Goal: Task Accomplishment & Management: Use online tool/utility

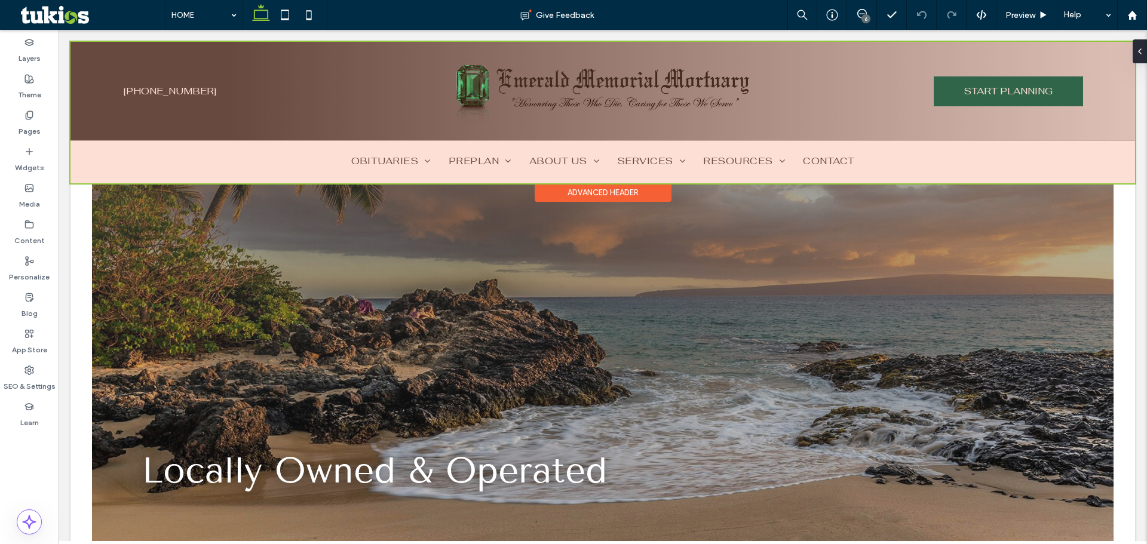
click at [844, 117] on div at bounding box center [602, 113] width 1064 height 142
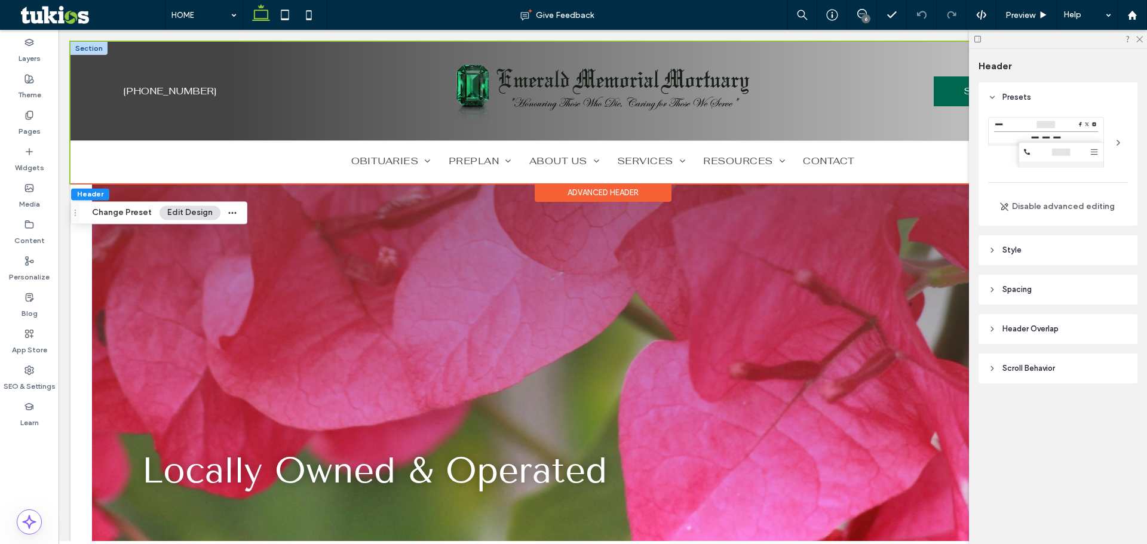
click at [87, 49] on div at bounding box center [88, 48] width 37 height 13
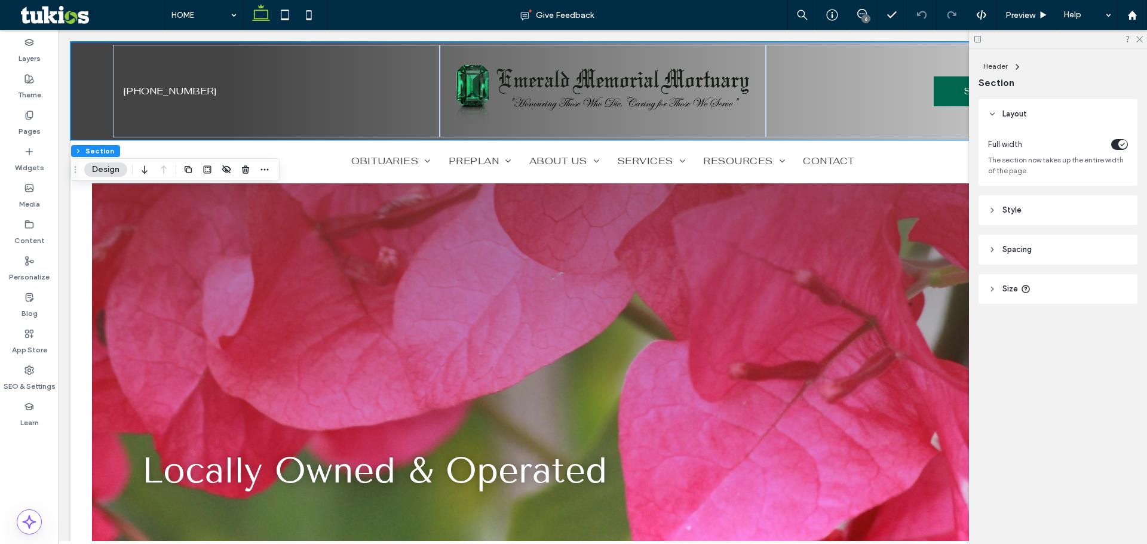
drag, startPoint x: 865, startPoint y: 188, endPoint x: 1035, endPoint y: 219, distance: 173.2
click at [1026, 215] on header "Style" at bounding box center [1057, 210] width 159 height 30
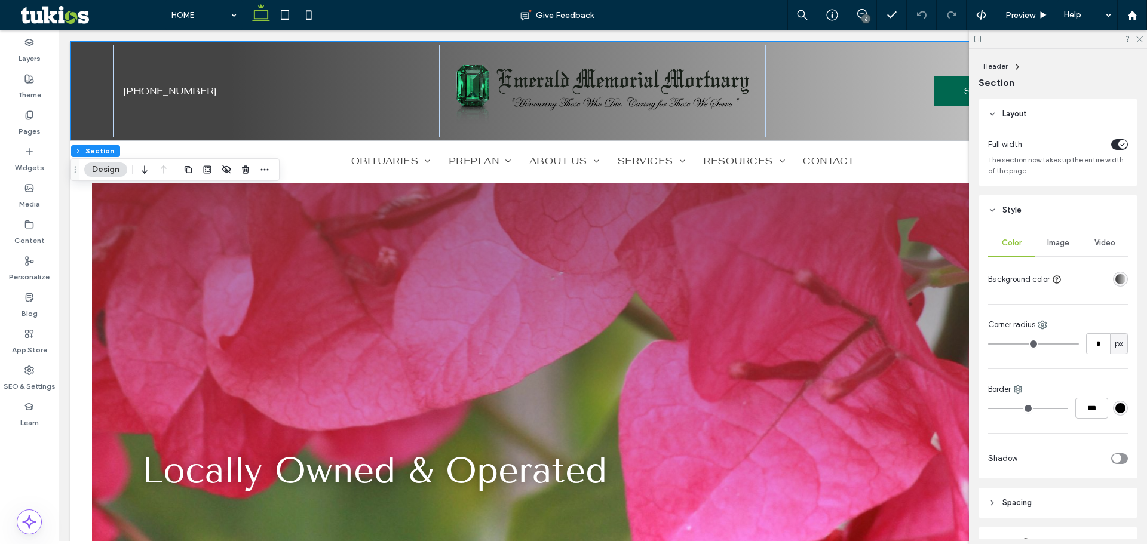
click at [1115, 275] on div "linear-gradient(90deg, rgba(68, 68, 68, 1) 15%, rgba(217, 217, 217, 1) 100%)" at bounding box center [1120, 279] width 10 height 10
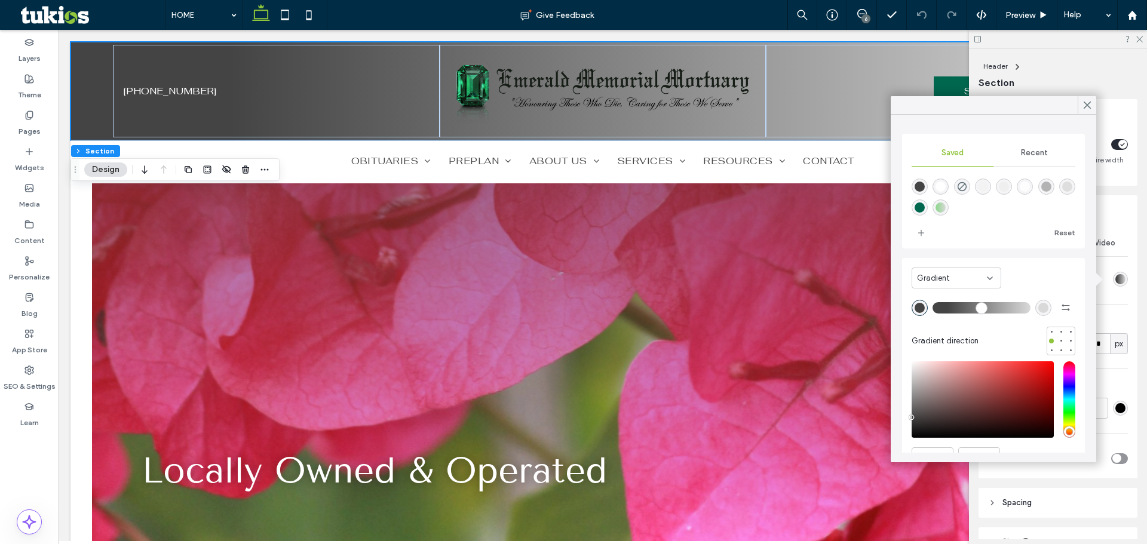
click at [970, 277] on div "Gradient" at bounding box center [952, 278] width 70 height 12
click at [958, 302] on div "Color" at bounding box center [956, 299] width 88 height 21
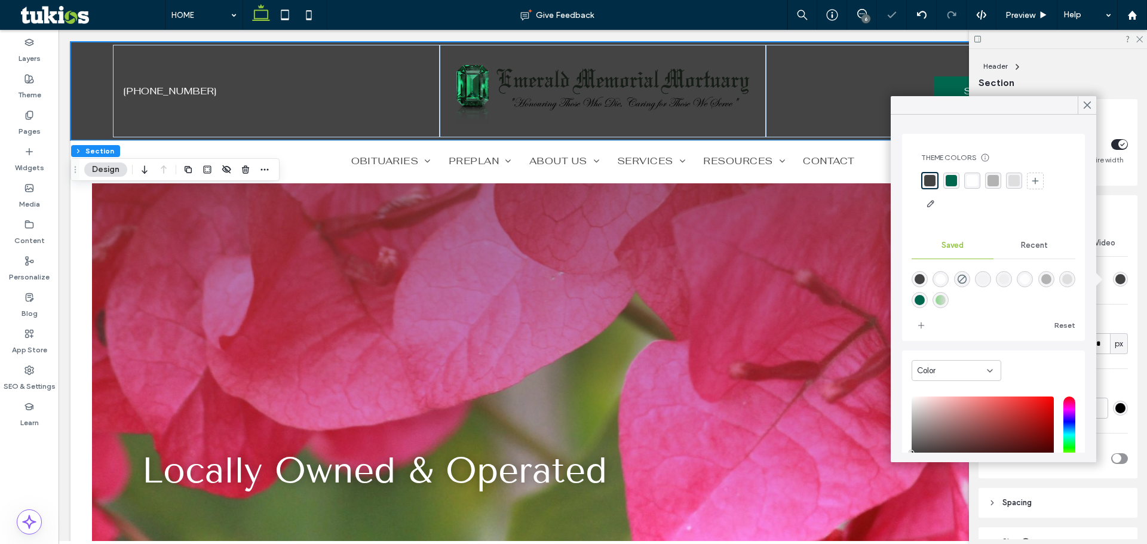
click at [972, 176] on div "rgba(255,255,255,1)" at bounding box center [971, 180] width 11 height 11
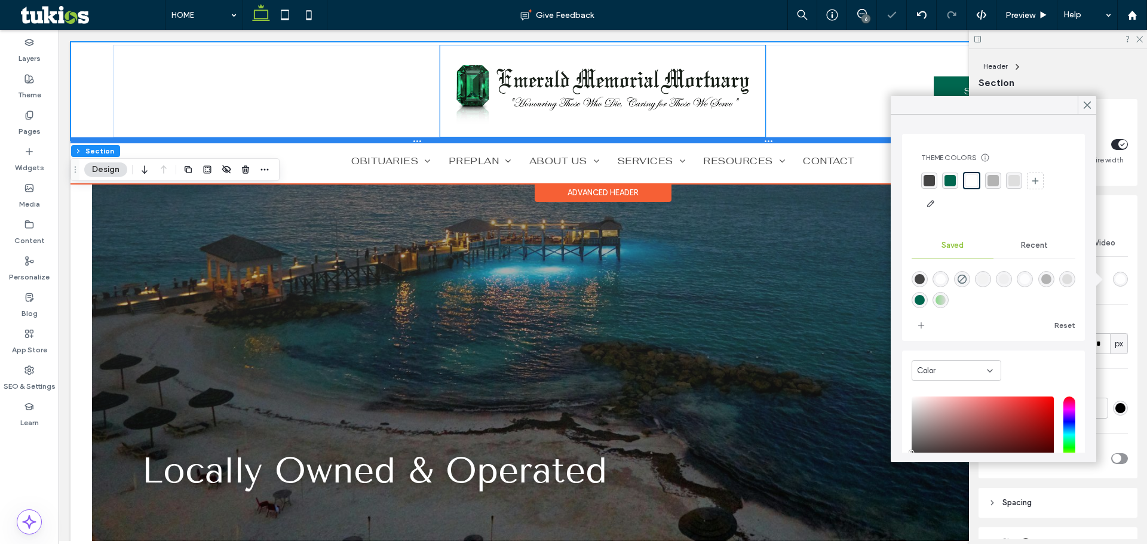
click at [482, 139] on div at bounding box center [597, 140] width 1055 height 6
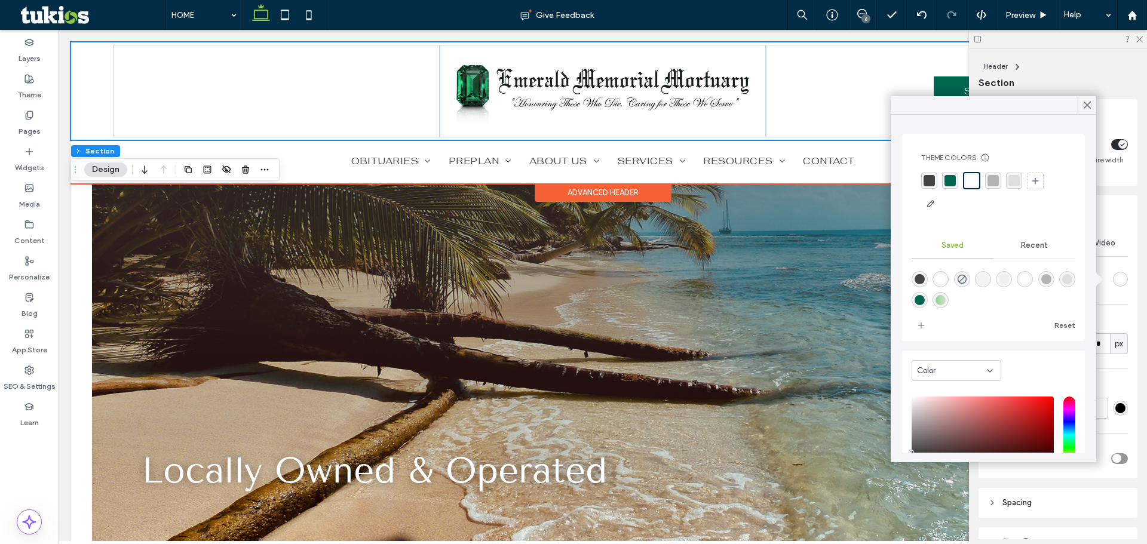
click at [953, 183] on div "rgba(0,103,79,1)" at bounding box center [949, 180] width 11 height 11
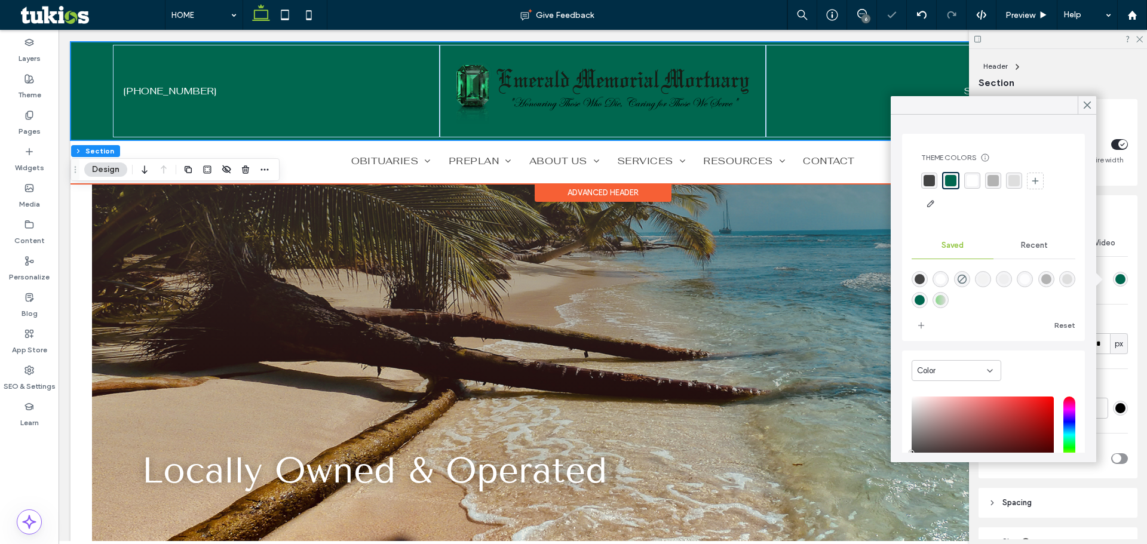
click at [964, 180] on div "rgba(255,255,255,1)" at bounding box center [972, 181] width 16 height 16
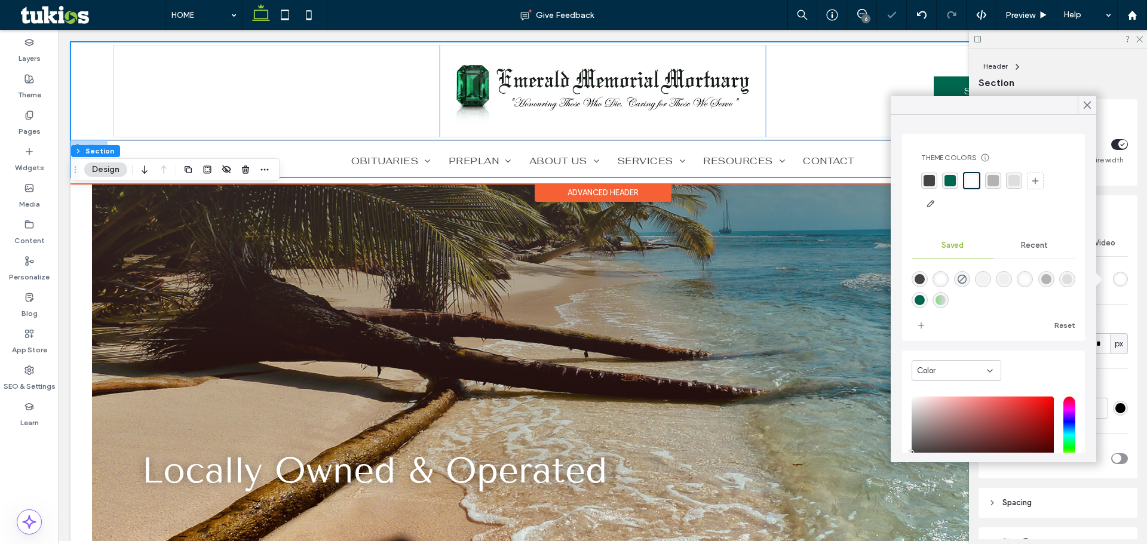
click at [198, 143] on div "HOME OBITUARIES VIEW ALL OBITUARIES LOCAL FLORISTS OBITUARY NOTIFICATIONS PREPL…" at bounding box center [602, 158] width 1064 height 37
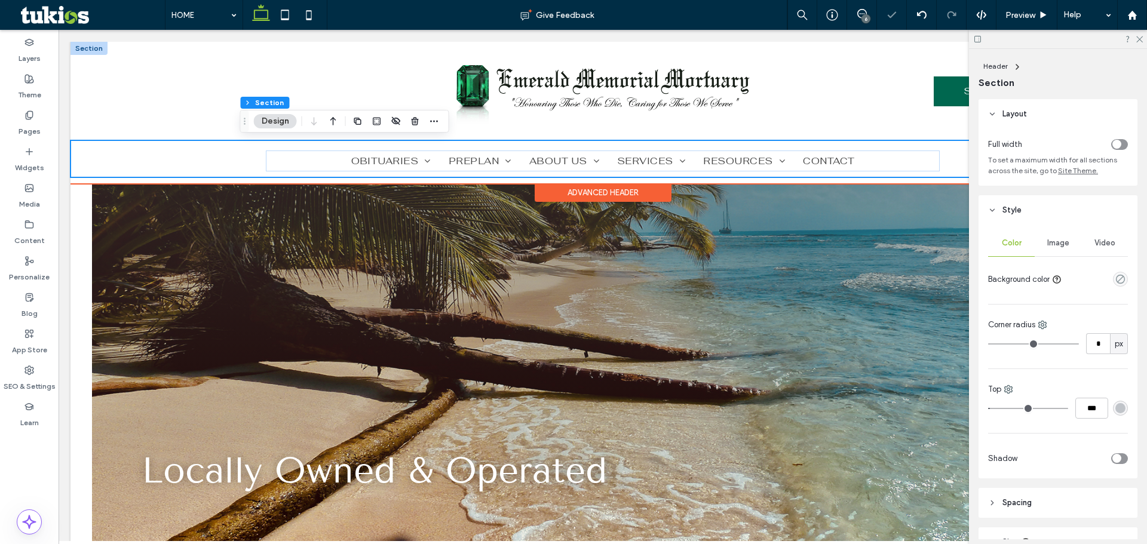
click at [84, 148] on div "HOME OBITUARIES VIEW ALL OBITUARIES LOCAL FLORISTS OBITUARY NOTIFICATIONS PREPL…" at bounding box center [602, 158] width 1064 height 37
click at [957, 170] on div "HOME OBITUARIES VIEW ALL OBITUARIES LOCAL FLORISTS OBITUARY NOTIFICATIONS PREPL…" at bounding box center [602, 158] width 1064 height 37
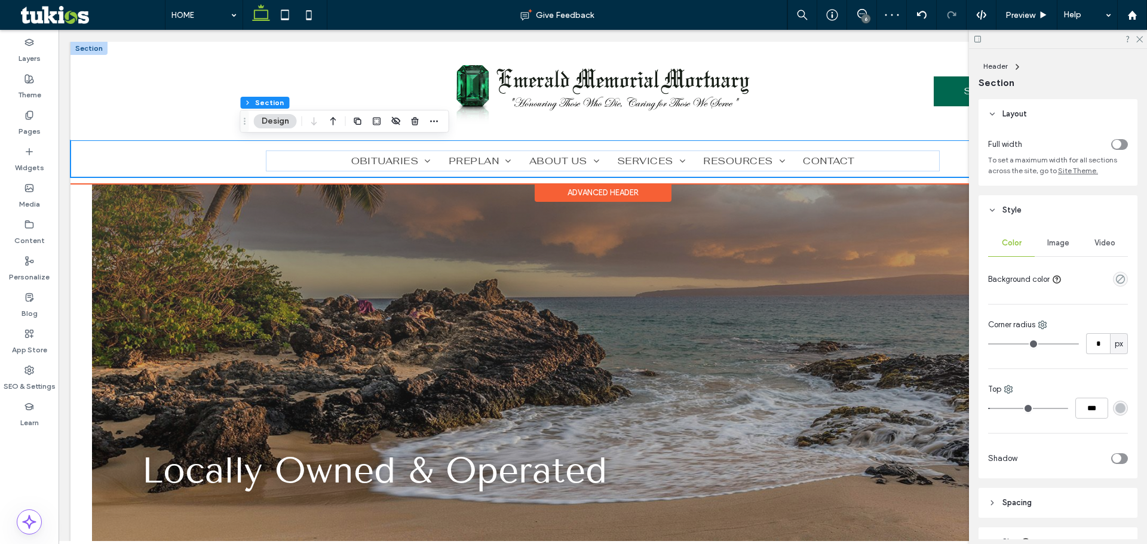
click at [958, 183] on div "[PHONE_NUMBER] START PLANNING Section HOME OBITUARIES VIEW ALL OBITUARIES LOCAL…" at bounding box center [602, 113] width 1064 height 142
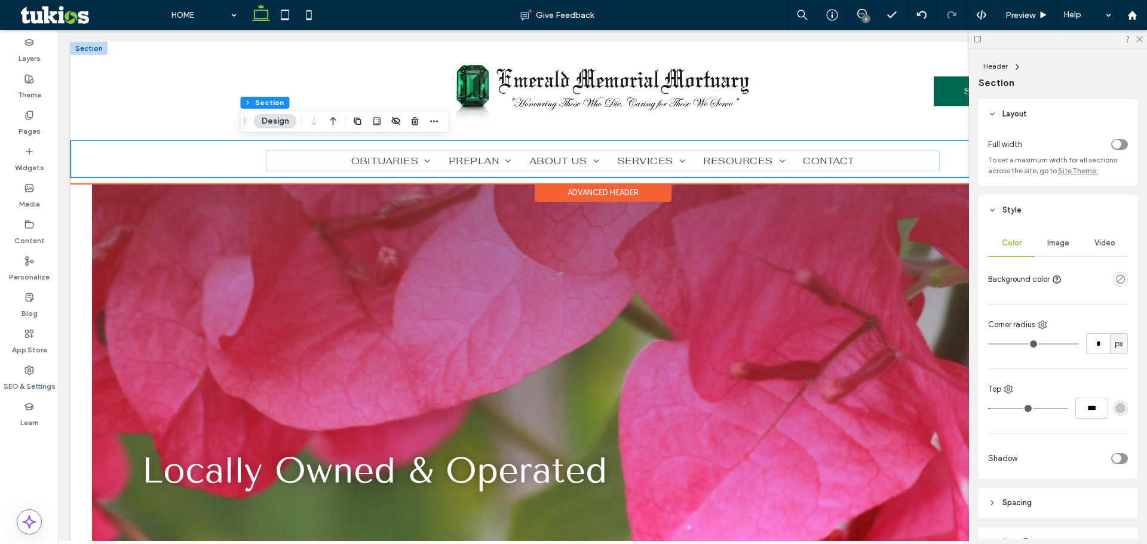
click at [615, 192] on div "Advanced Header" at bounding box center [603, 192] width 137 height 19
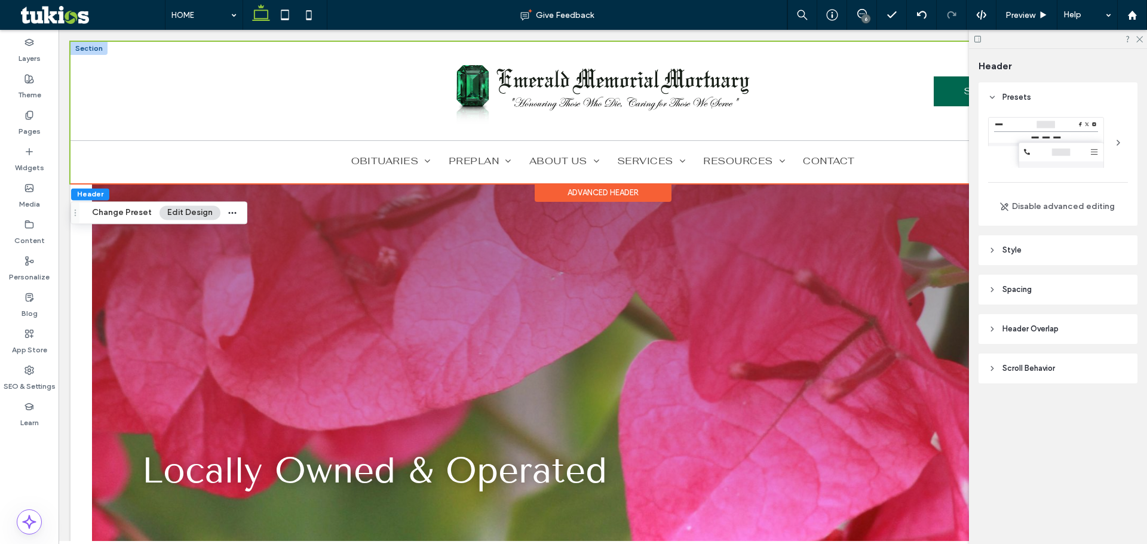
click at [1021, 284] on header "Spacing" at bounding box center [1057, 290] width 159 height 30
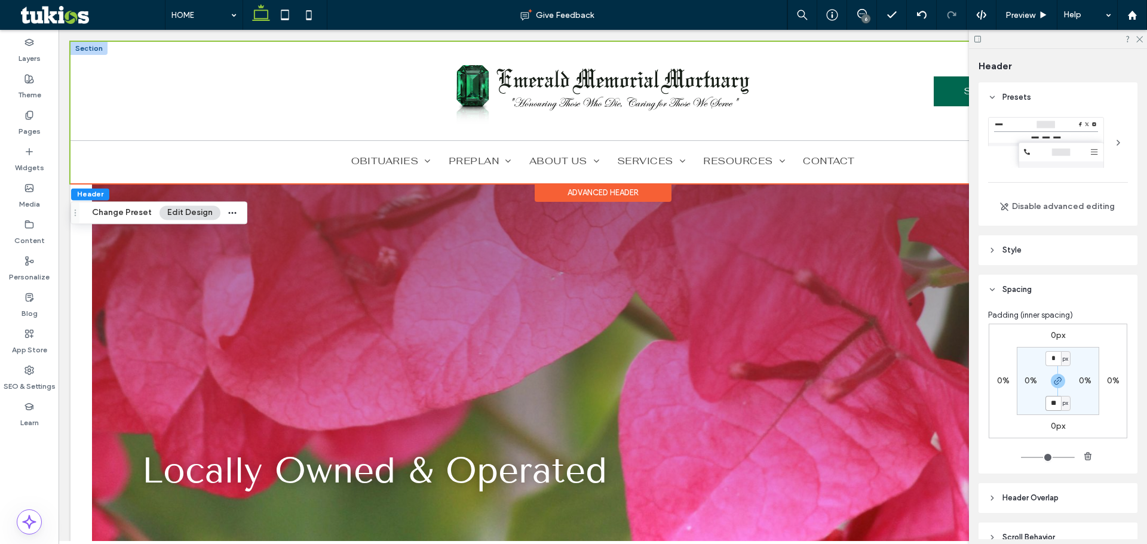
click at [1050, 401] on input "**" at bounding box center [1053, 403] width 16 height 15
type input "*"
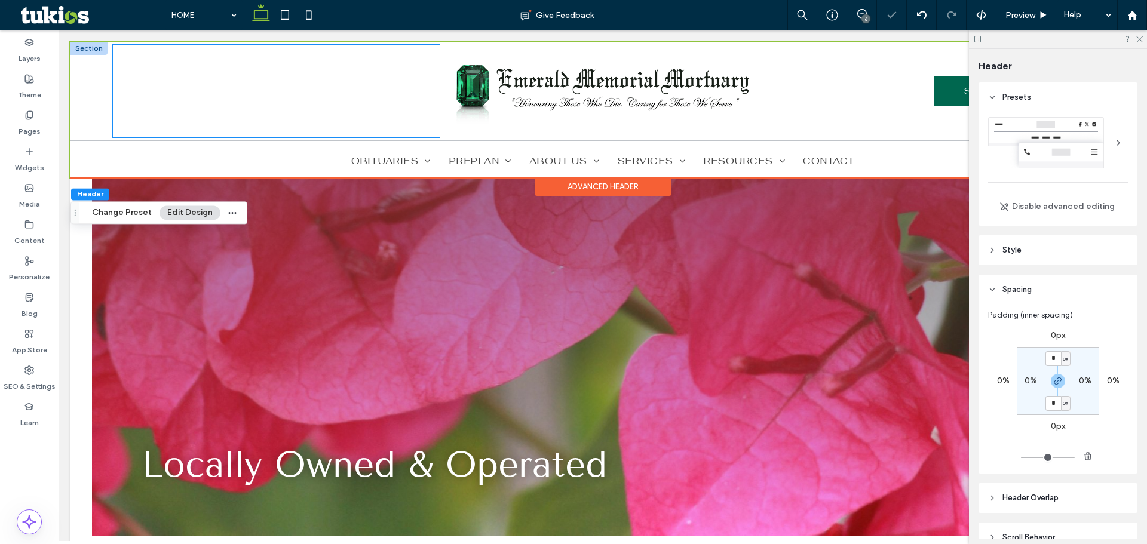
drag, startPoint x: 412, startPoint y: 112, endPoint x: 402, endPoint y: 124, distance: 15.8
click at [414, 109] on div "[PHONE_NUMBER]" at bounding box center [276, 91] width 326 height 93
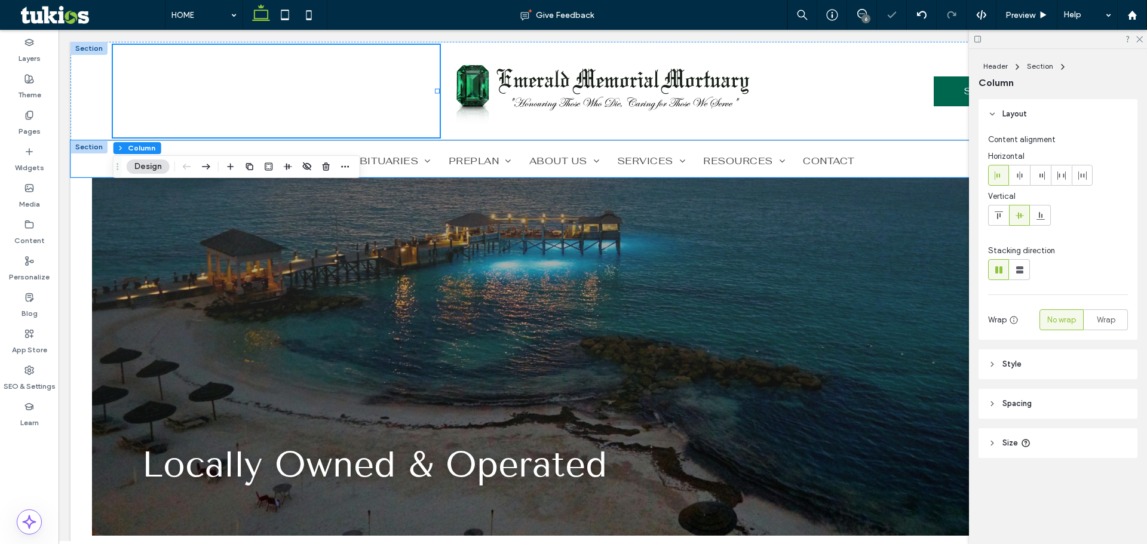
click at [99, 158] on div "HOME OBITUARIES VIEW ALL OBITUARIES LOCAL FLORISTS OBITUARY NOTIFICATIONS PREPL…" at bounding box center [602, 158] width 1064 height 37
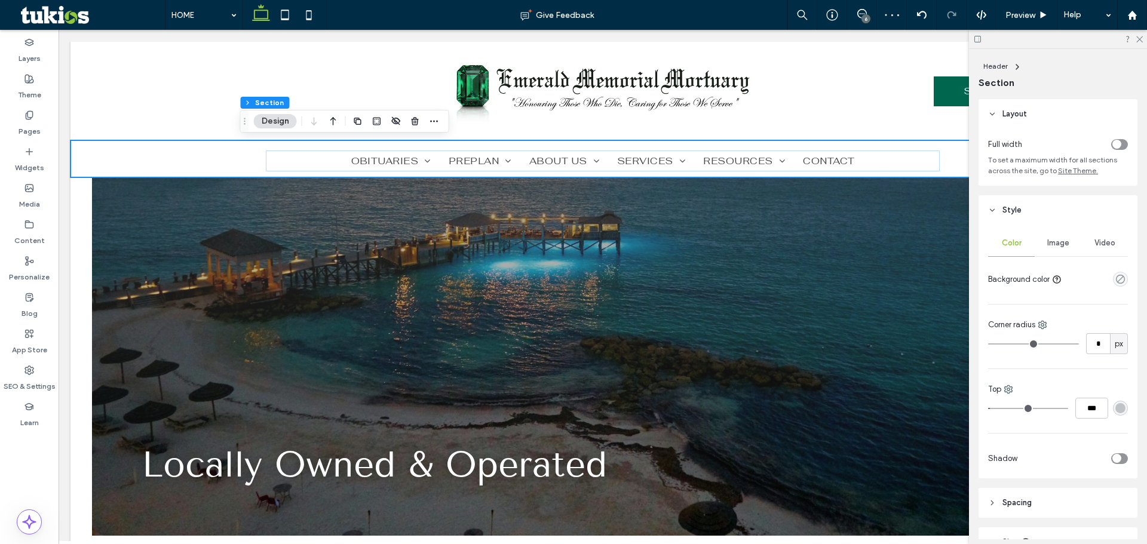
click at [1119, 277] on div "empty color" at bounding box center [1120, 279] width 15 height 15
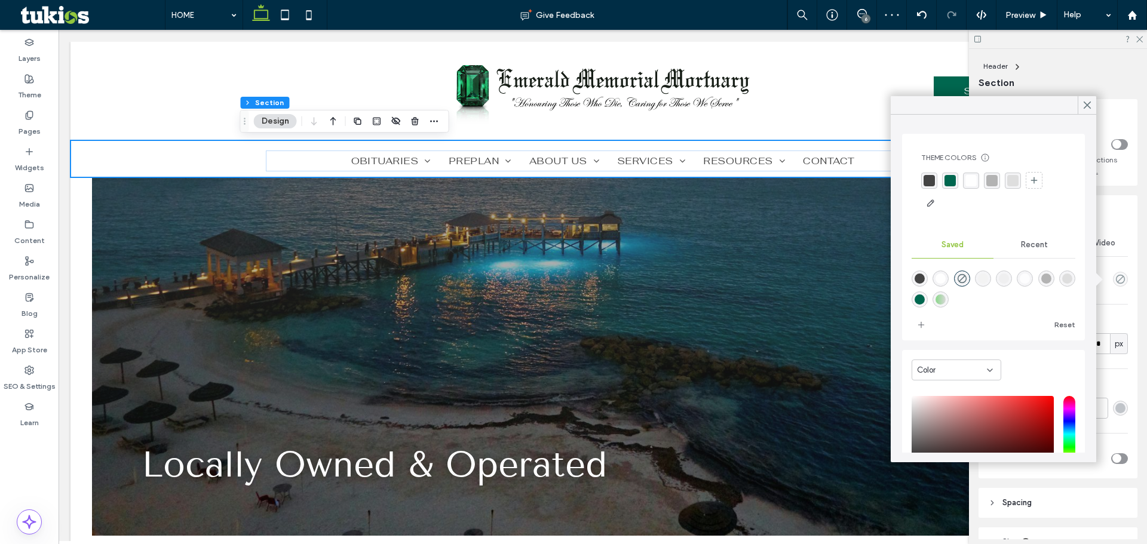
click at [950, 180] on div "rgba(0,103,79,1)" at bounding box center [949, 180] width 11 height 11
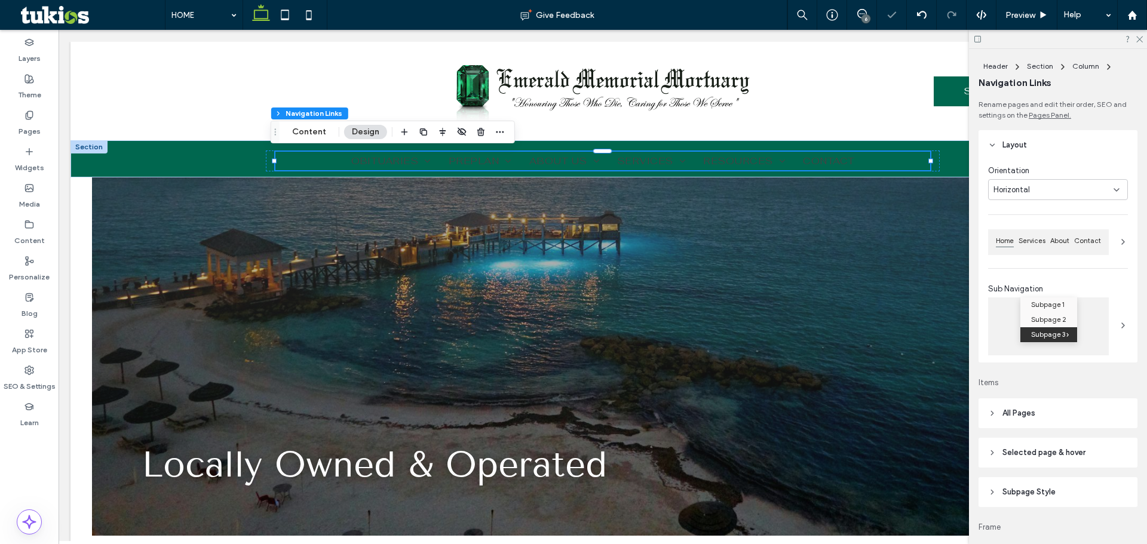
drag, startPoint x: 1038, startPoint y: 400, endPoint x: 1036, endPoint y: 406, distance: 6.1
click at [1036, 403] on header "All Pages" at bounding box center [1057, 413] width 159 height 30
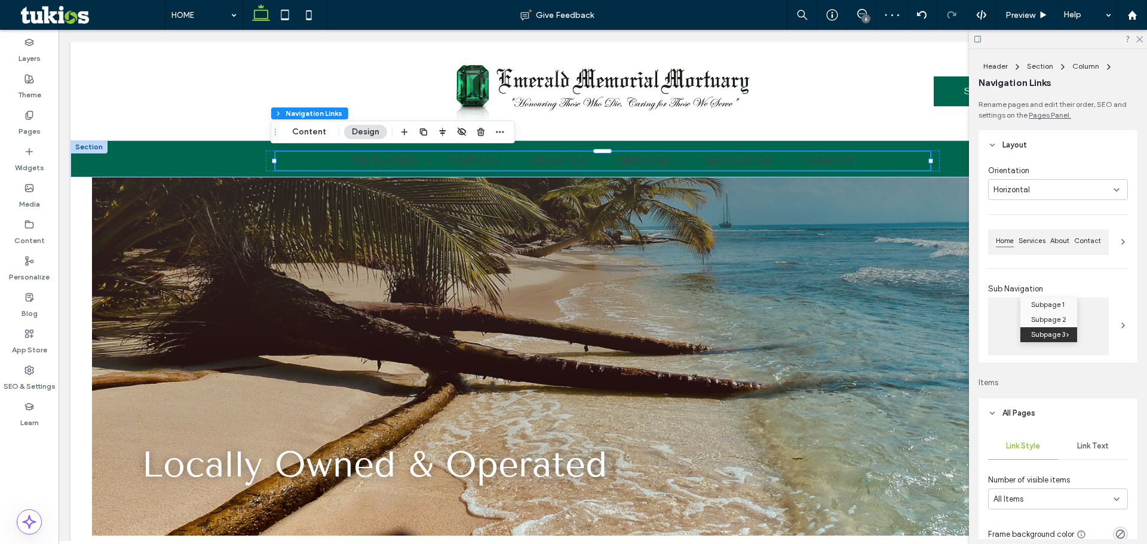
click at [1090, 454] on div "Link Text" at bounding box center [1093, 446] width 70 height 26
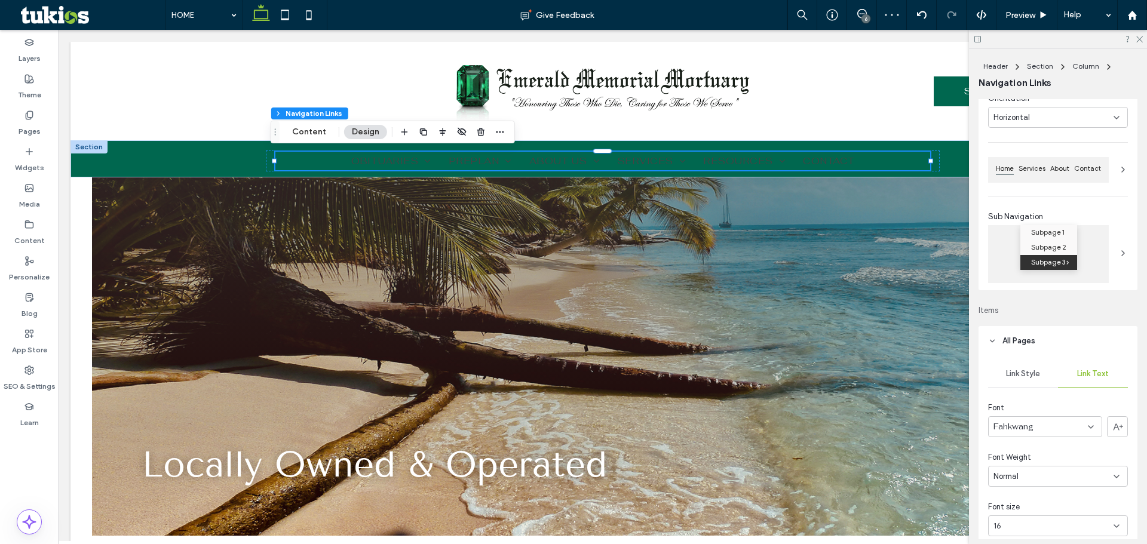
scroll to position [179, 0]
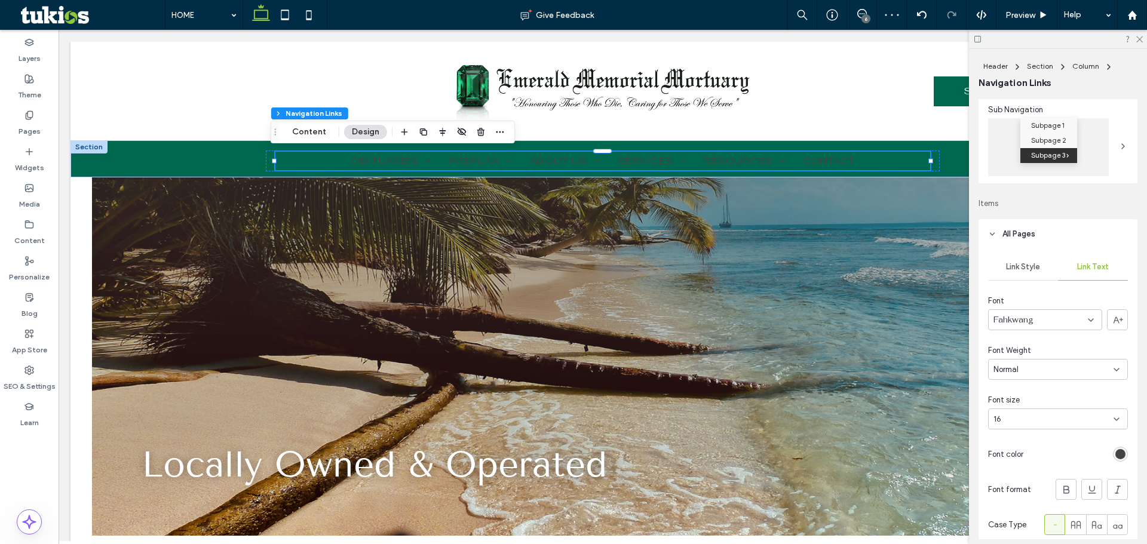
drag, startPoint x: 1122, startPoint y: 456, endPoint x: 1121, endPoint y: 448, distance: 7.8
click at [1122, 456] on div "Link Style Link Text Font Fahkwang Font Weight Normal Font size 16 Font color F…" at bounding box center [1057, 397] width 159 height 296
click at [1115, 451] on div "rgb(68, 68, 68)" at bounding box center [1120, 454] width 10 height 10
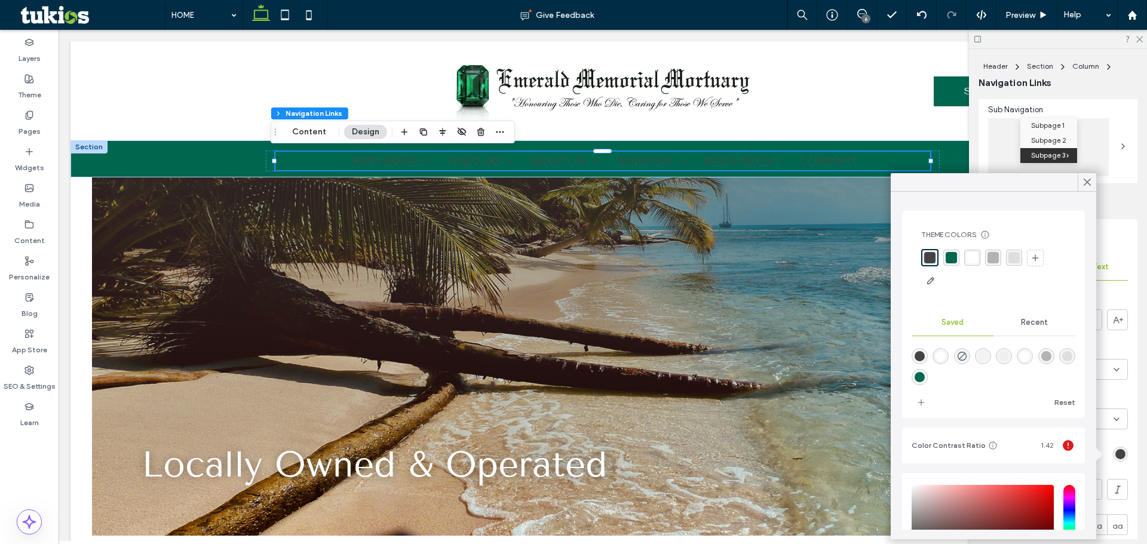
click at [971, 255] on div "rgba(255,255,255,1)" at bounding box center [971, 257] width 11 height 11
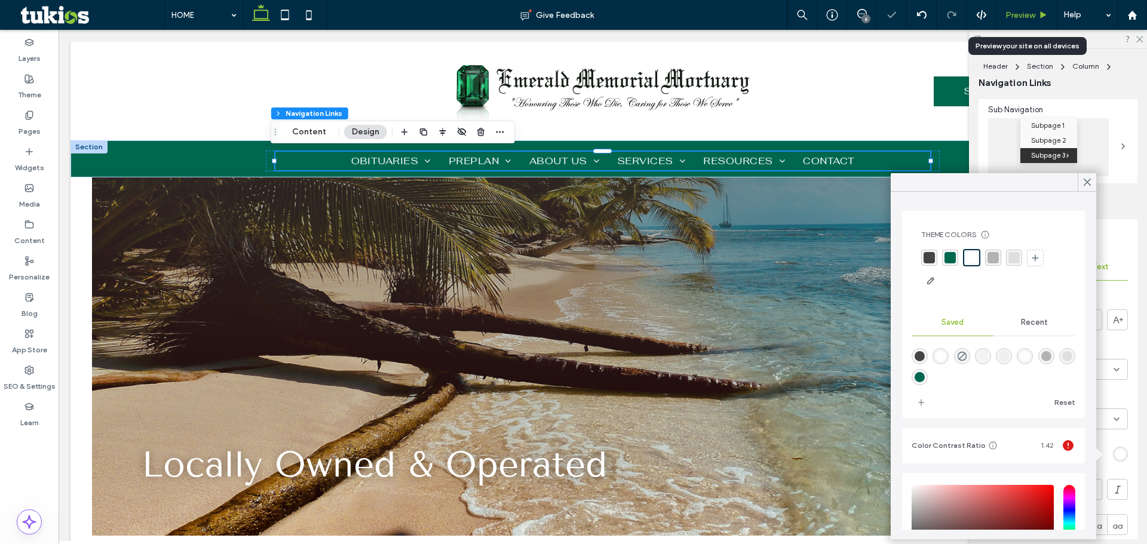
click at [1027, 17] on span "Preview" at bounding box center [1020, 15] width 30 height 10
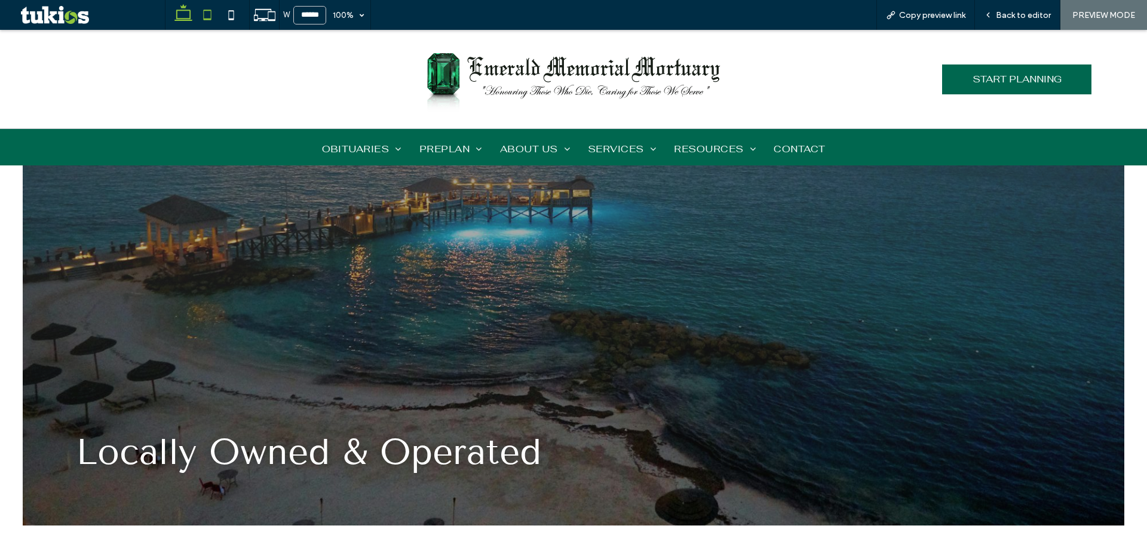
click at [212, 10] on icon at bounding box center [207, 15] width 24 height 24
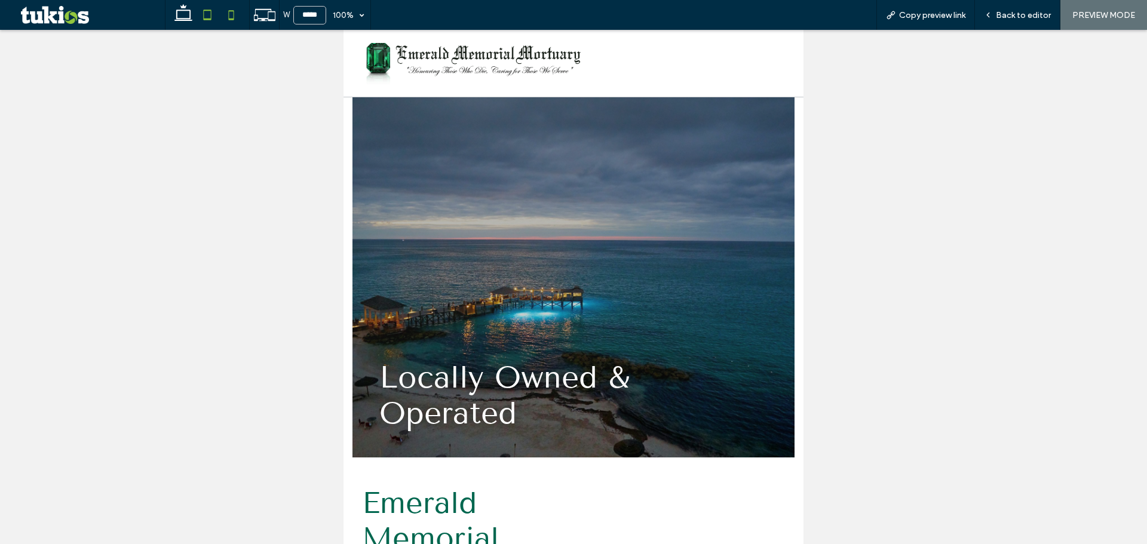
click at [231, 11] on use at bounding box center [231, 15] width 5 height 10
type input "*****"
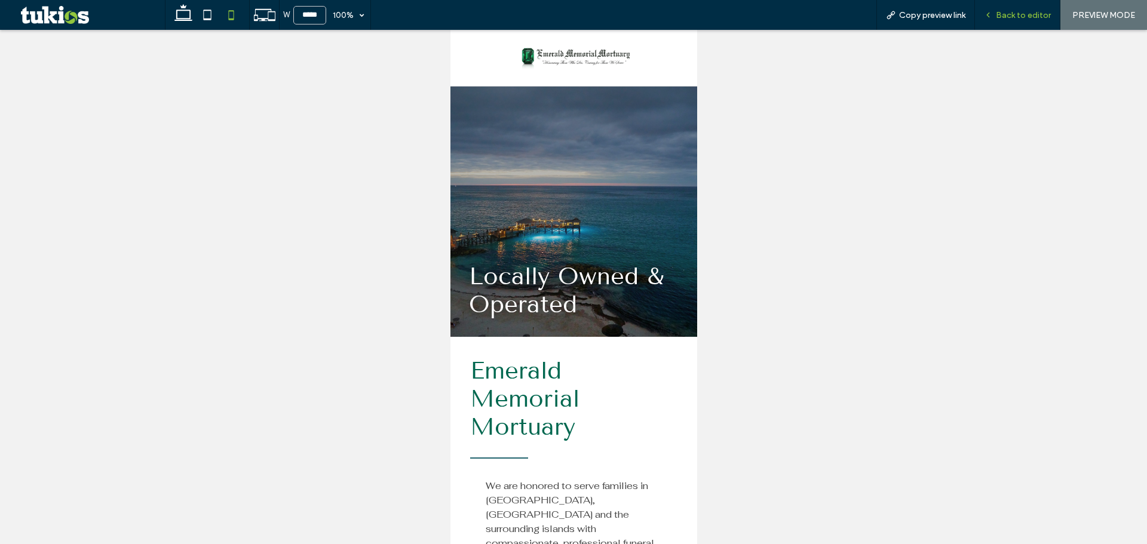
click at [1011, 16] on span "Back to editor" at bounding box center [1023, 15] width 55 height 10
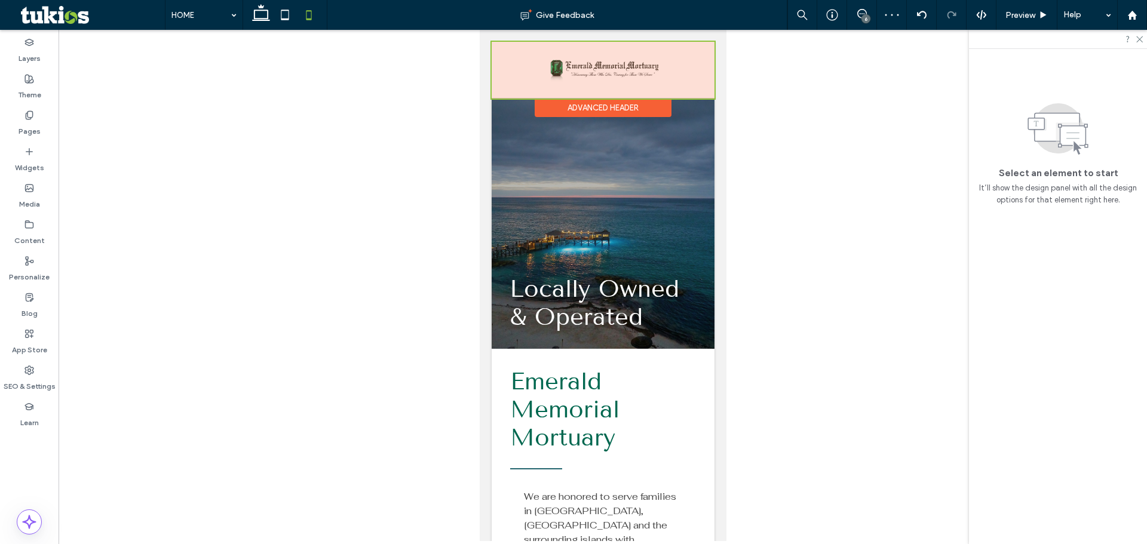
click at [676, 78] on div at bounding box center [602, 70] width 223 height 57
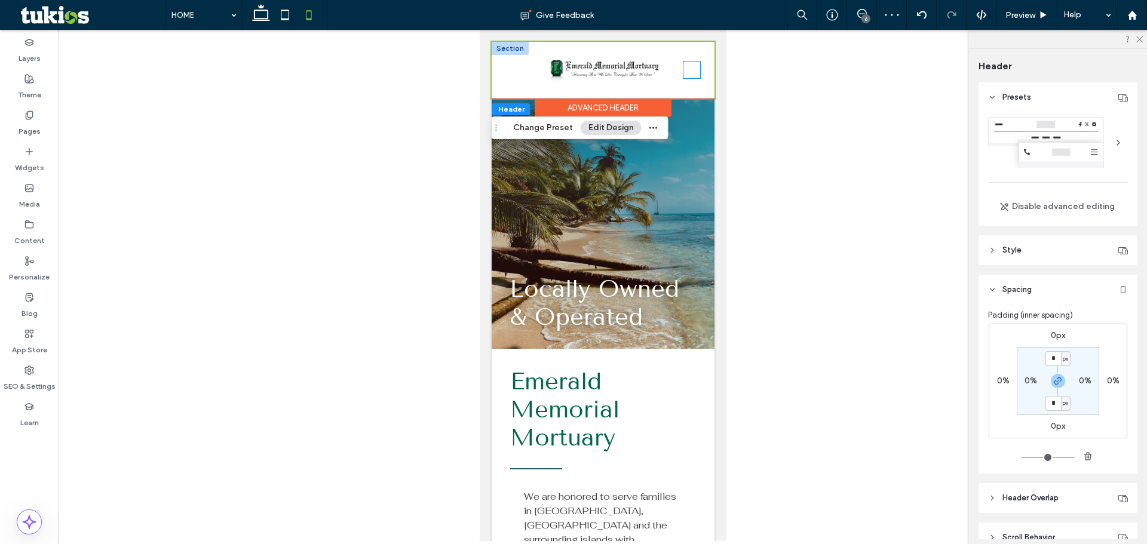
click at [689, 73] on icon at bounding box center [691, 70] width 17 height 17
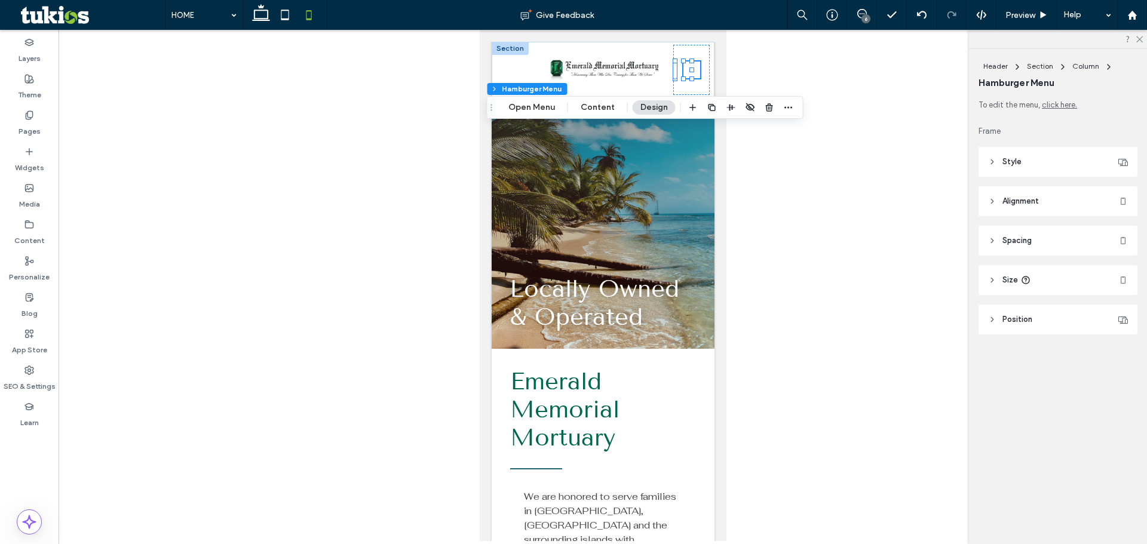
click at [1029, 167] on header "Style" at bounding box center [1057, 162] width 159 height 30
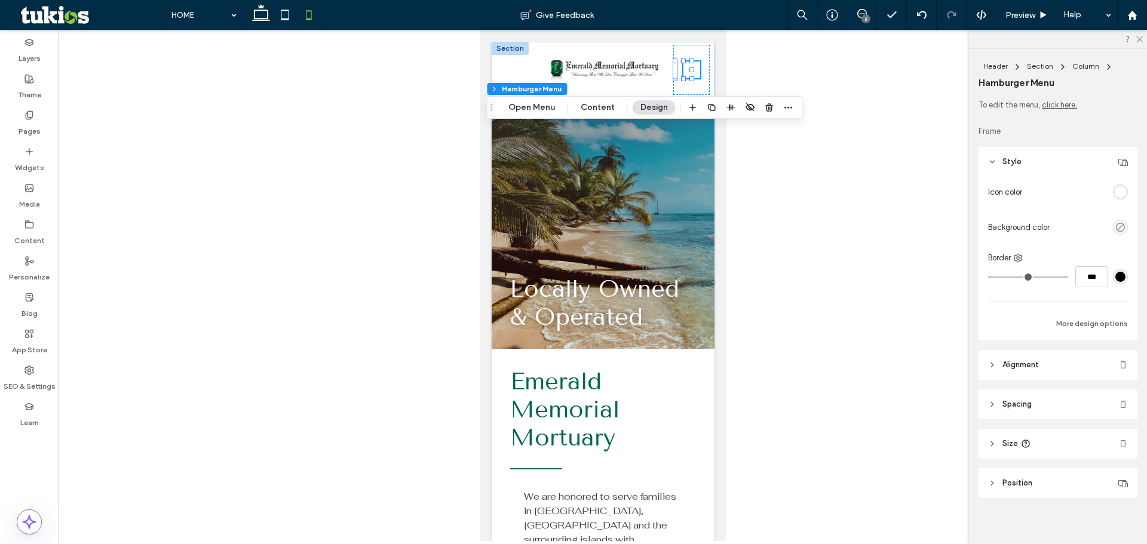
click at [1115, 194] on div "rgba(255,255,255,1)" at bounding box center [1120, 192] width 10 height 10
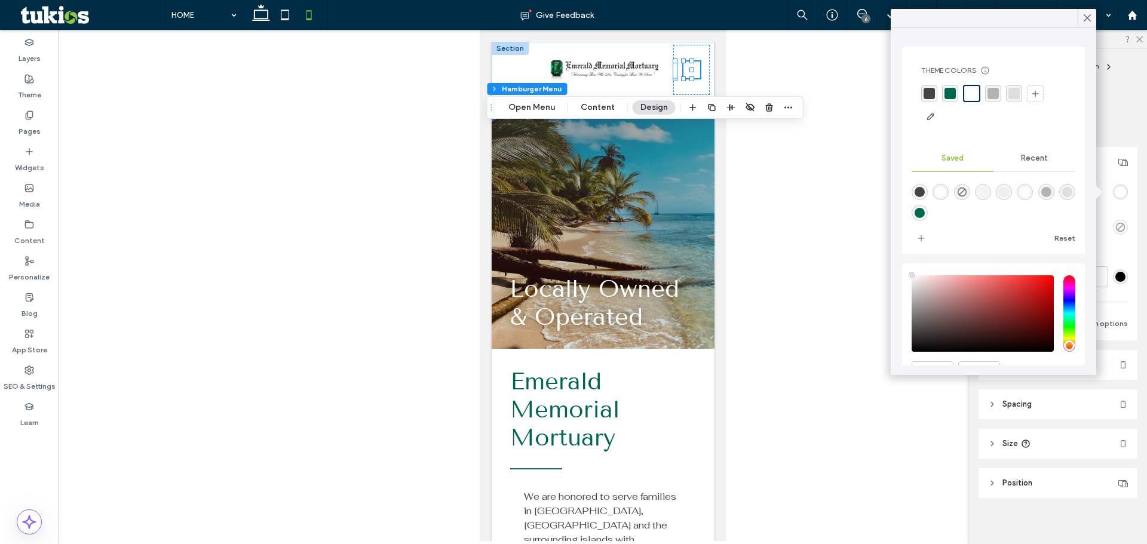
type input "****"
click at [944, 87] on div "rgba(0,103,79,1)" at bounding box center [950, 93] width 16 height 16
click at [614, 64] on img at bounding box center [604, 70] width 112 height 26
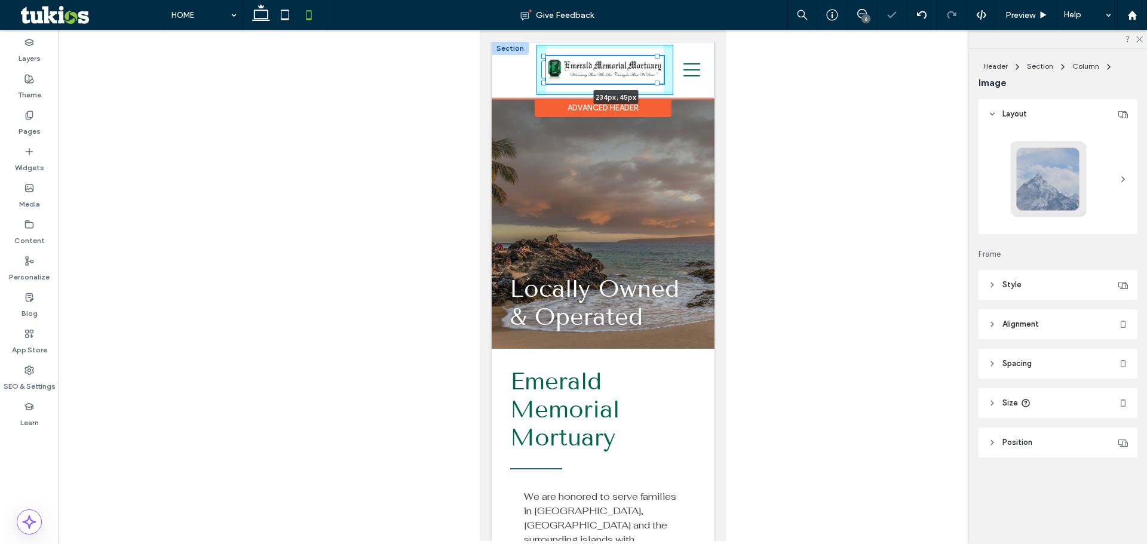
drag, startPoint x: 655, startPoint y: 81, endPoint x: 667, endPoint y: 89, distance: 14.6
click at [667, 89] on div "234px , 45px [PHONE_NUMBER] START PLANNING" at bounding box center [602, 70] width 223 height 56
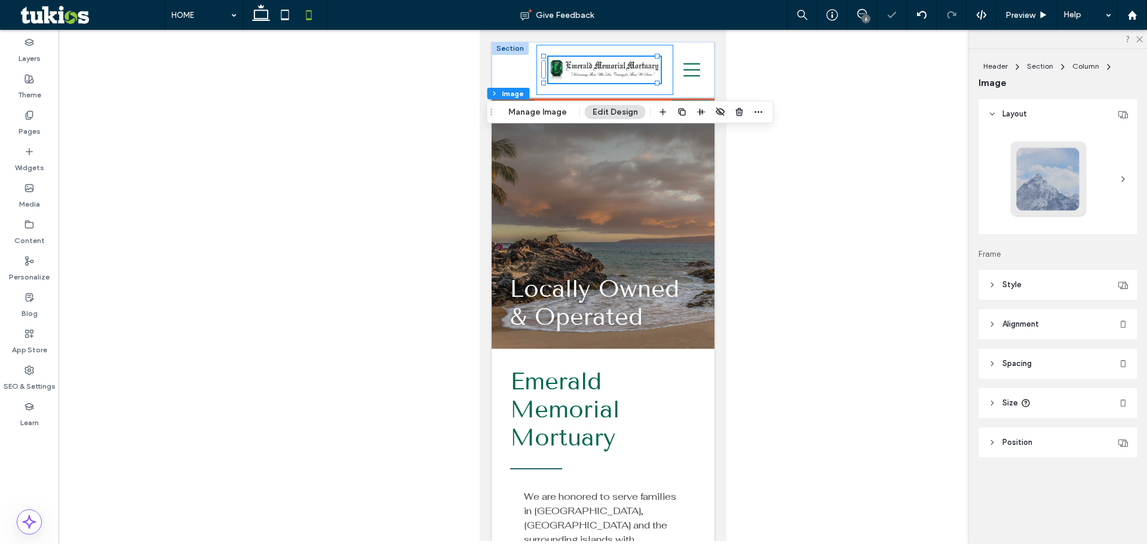
click at [661, 81] on div "234px , 45px" at bounding box center [604, 70] width 137 height 50
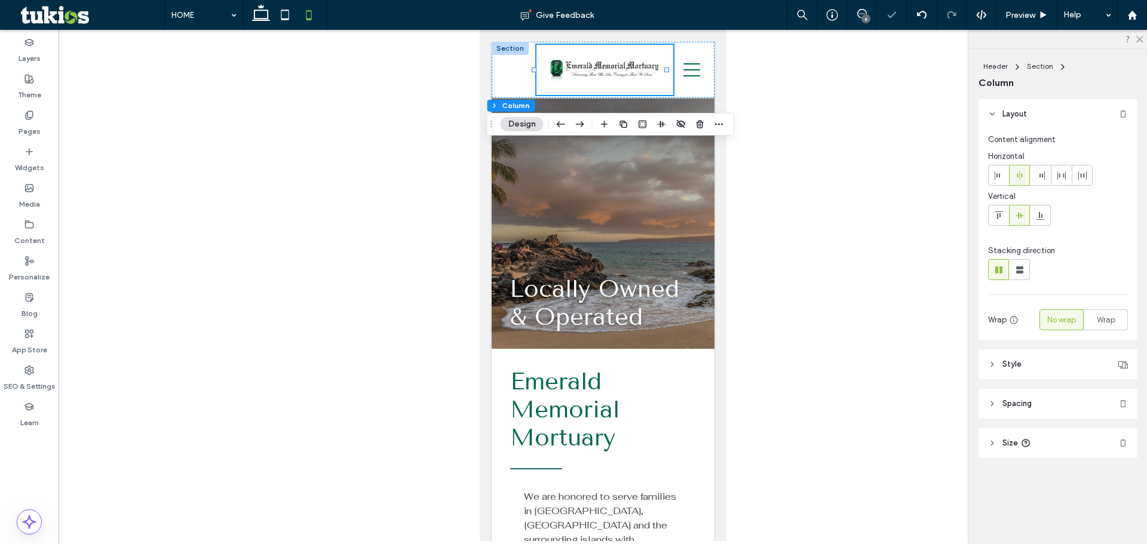
click at [1001, 366] on header "Style" at bounding box center [1057, 364] width 159 height 30
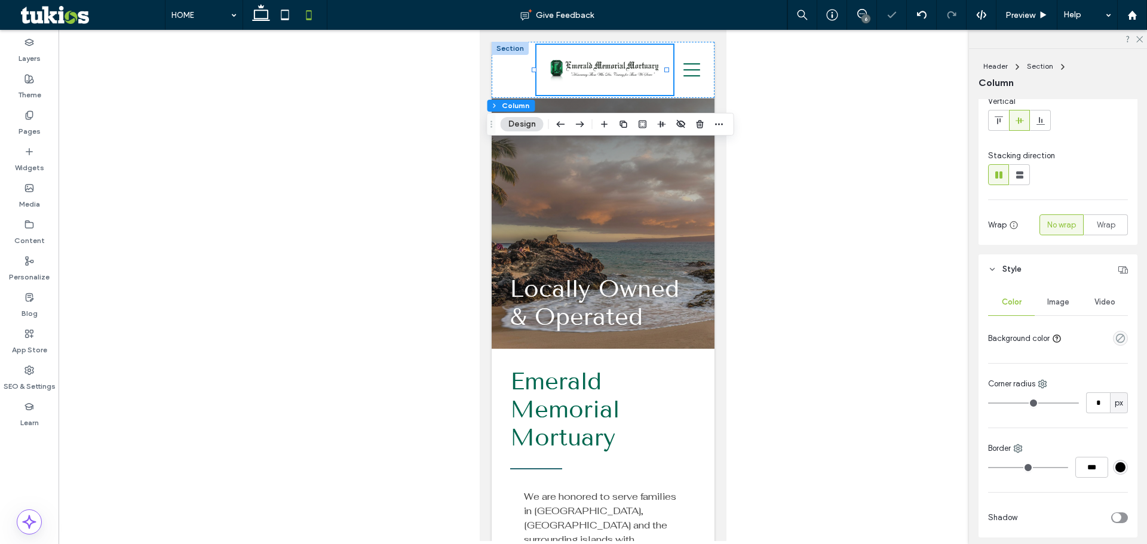
scroll to position [220, 0]
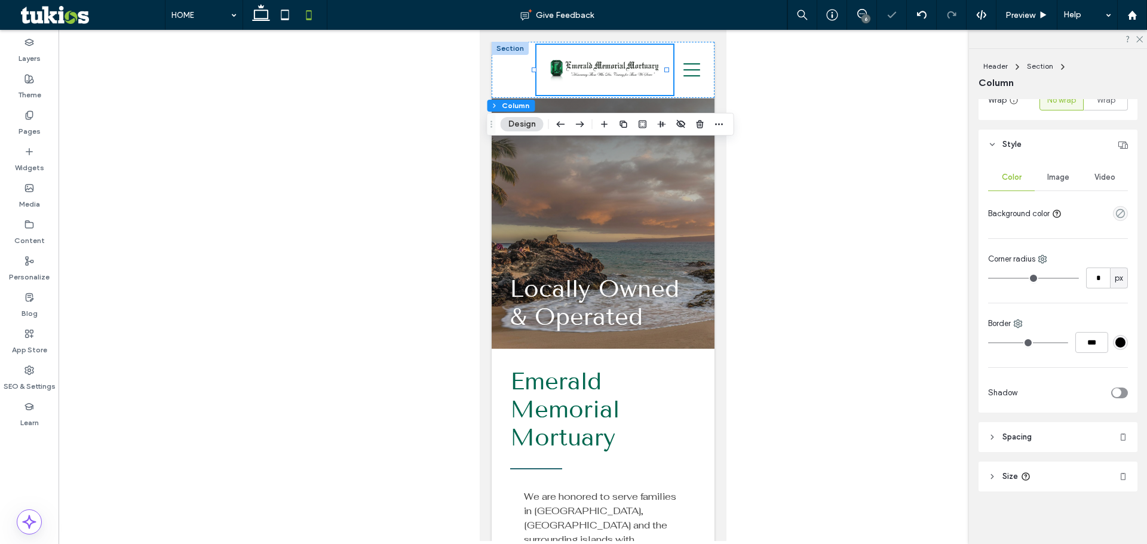
click at [1024, 440] on span "Spacing" at bounding box center [1016, 437] width 29 height 12
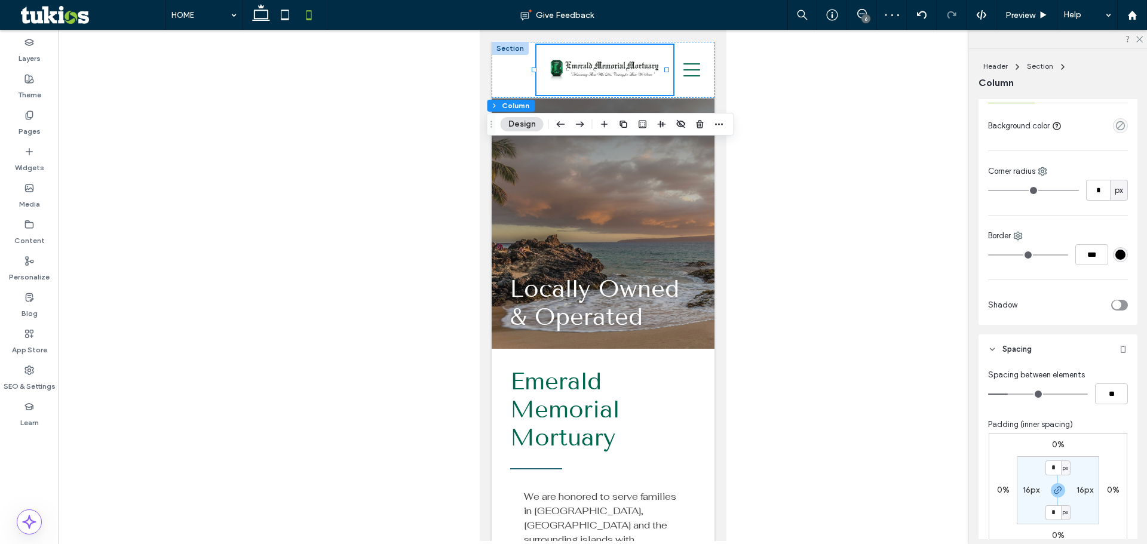
scroll to position [399, 0]
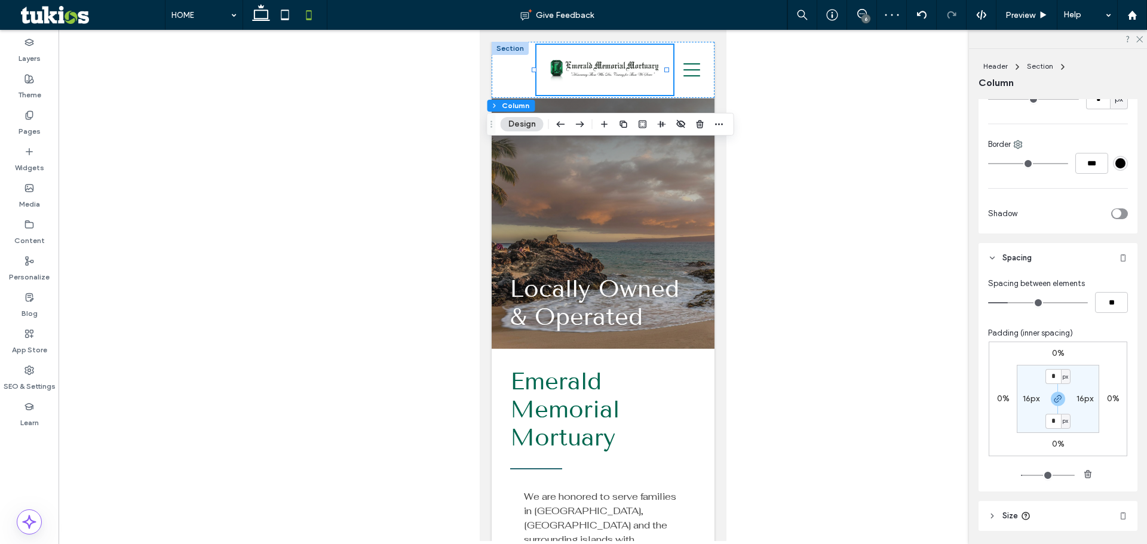
click at [1023, 400] on label "16px" at bounding box center [1031, 399] width 17 height 10
type input "**"
type input "*"
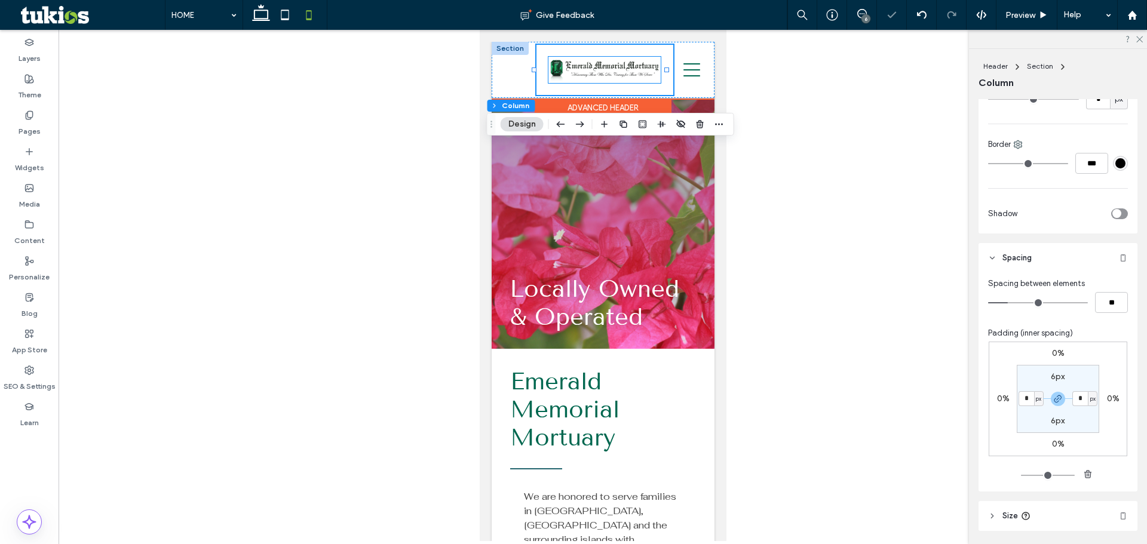
click at [634, 72] on img at bounding box center [604, 70] width 112 height 26
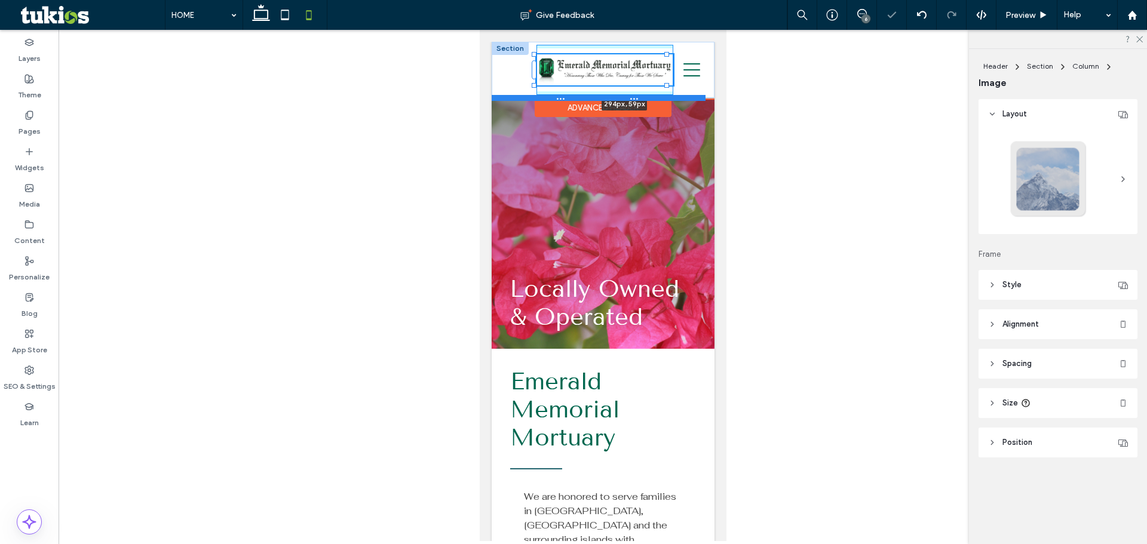
drag, startPoint x: 655, startPoint y: 82, endPoint x: 686, endPoint y: 99, distance: 34.8
click at [686, 98] on div "294px , 59px [PHONE_NUMBER] START PLANNING Section" at bounding box center [602, 70] width 223 height 56
type input "***"
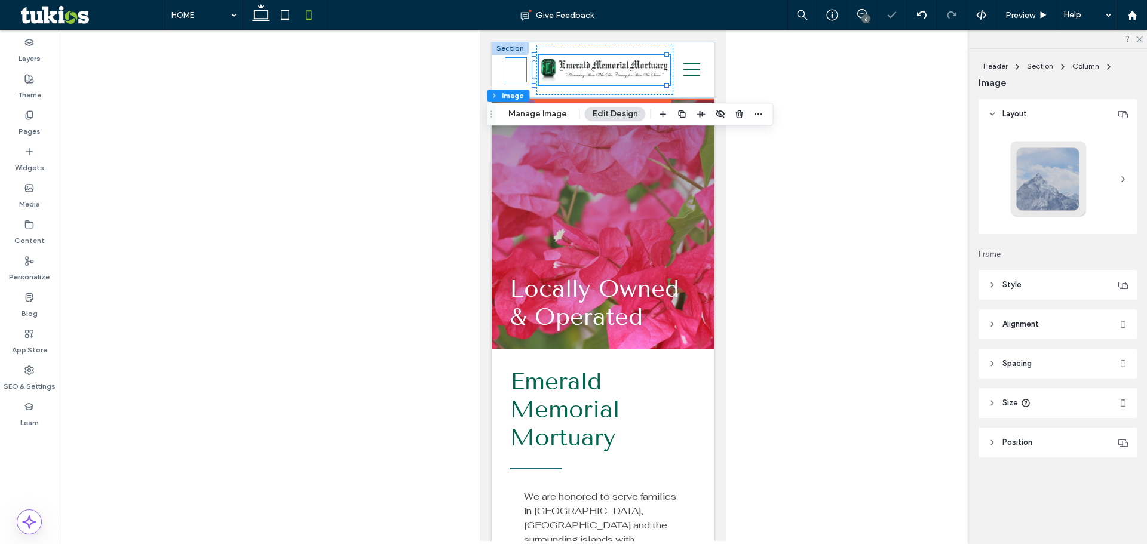
click at [523, 69] on icon at bounding box center [515, 68] width 21 height 21
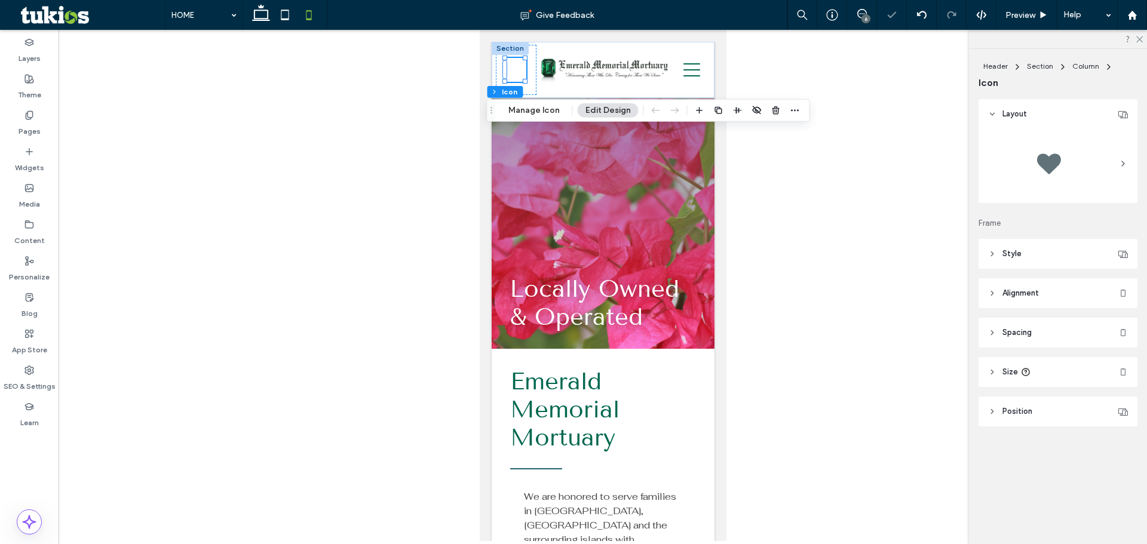
click at [1033, 260] on header "Style" at bounding box center [1057, 254] width 159 height 30
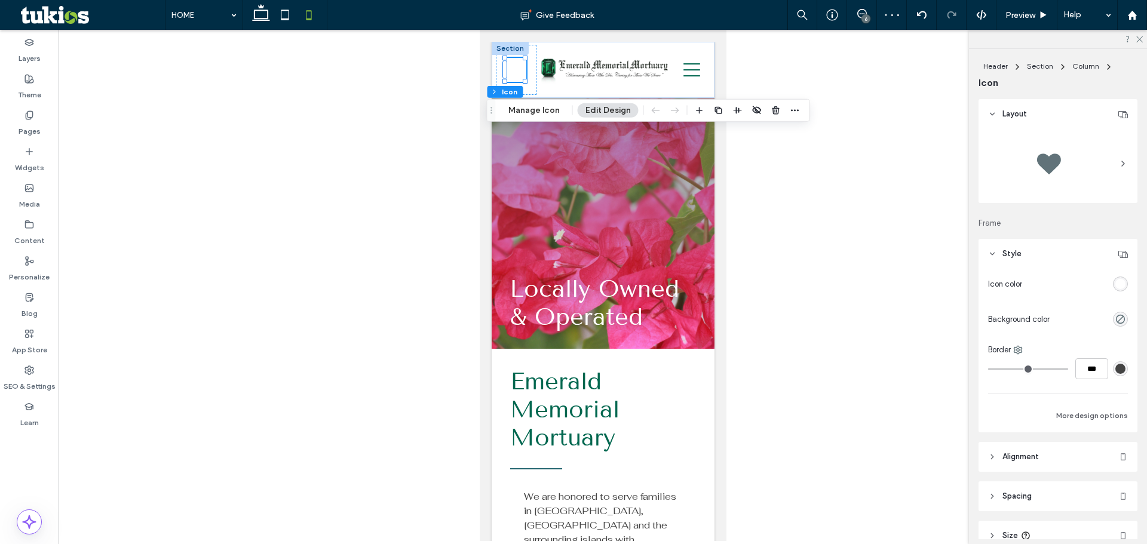
click at [1115, 282] on div "rgb(255, 255, 255)" at bounding box center [1120, 284] width 10 height 10
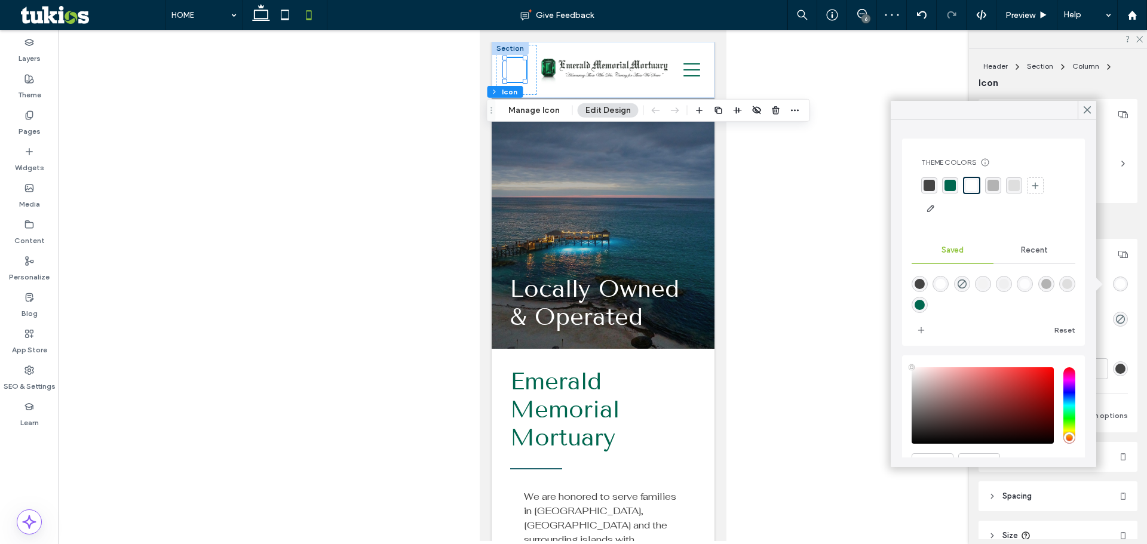
click at [946, 188] on div "rgba(0,103,79,1)" at bounding box center [949, 185] width 11 height 11
click at [661, 82] on img at bounding box center [603, 70] width 131 height 30
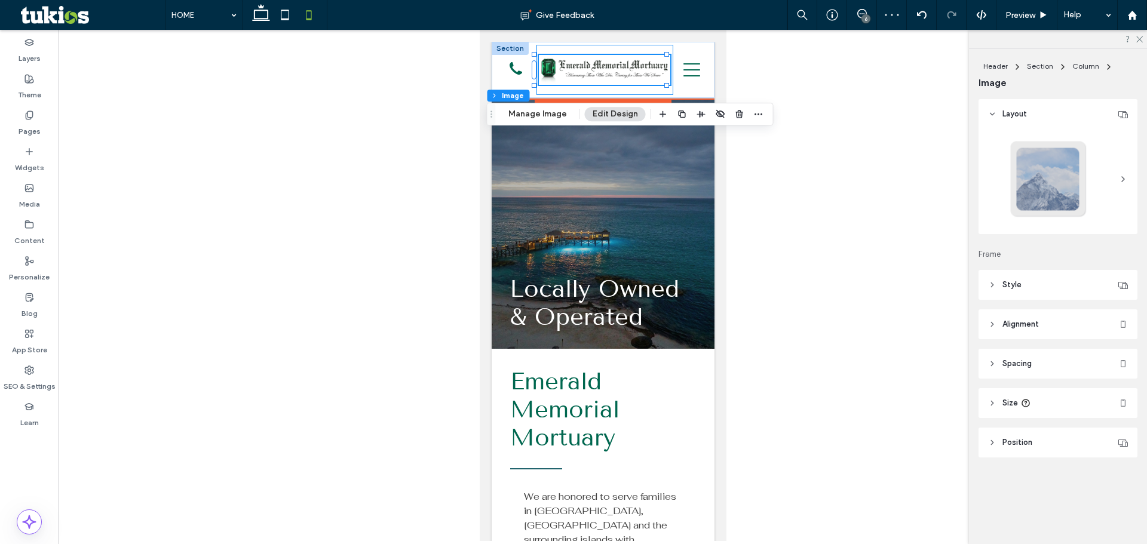
click at [660, 89] on div at bounding box center [604, 70] width 137 height 50
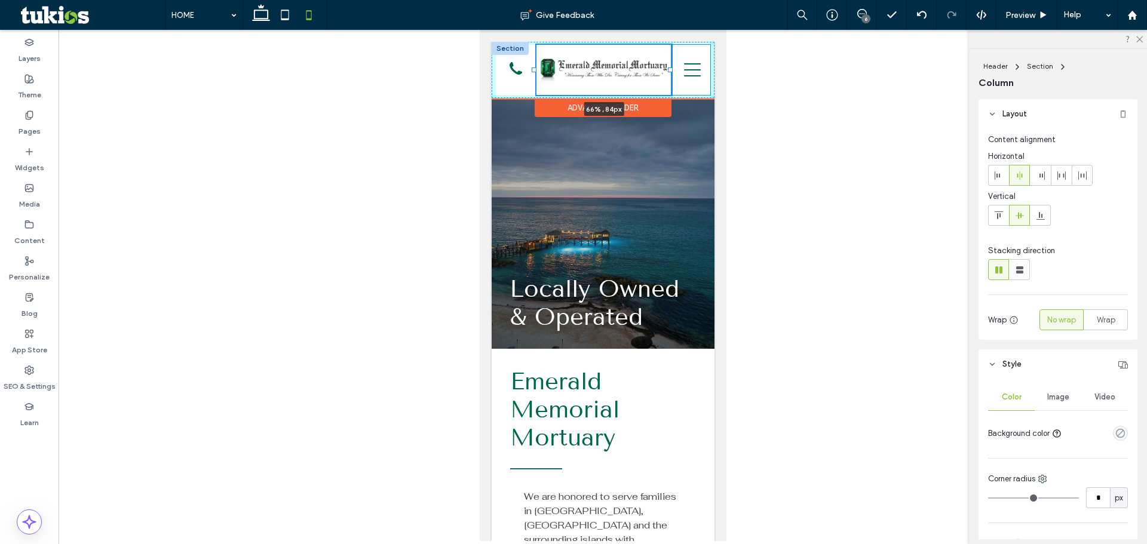
click at [671, 70] on div at bounding box center [669, 69] width 5 height 5
type input "**"
type input "*****"
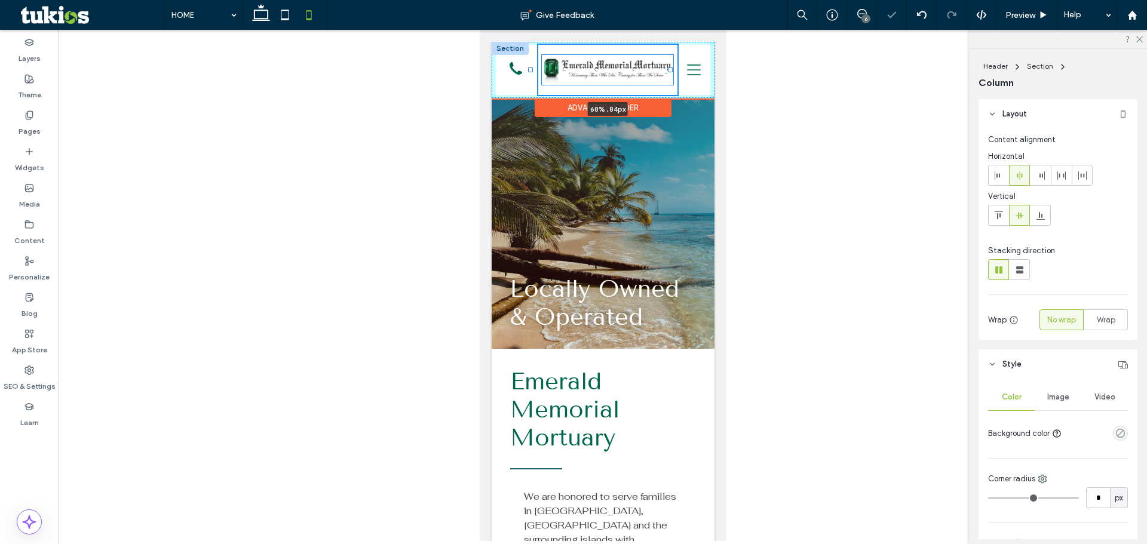
click at [529, 68] on div at bounding box center [529, 69] width 5 height 5
type input "**"
type input "*****"
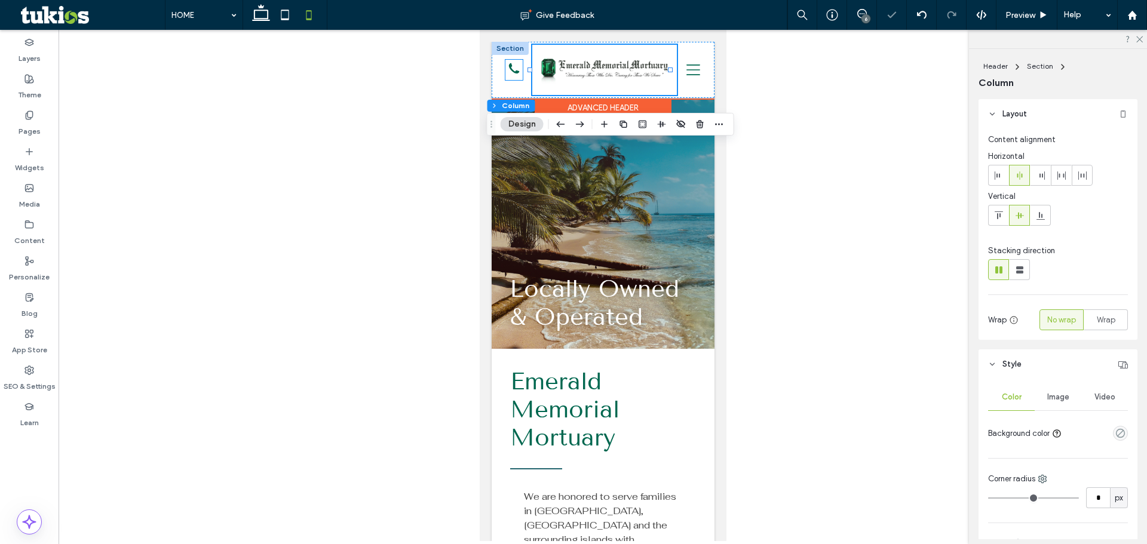
click at [517, 69] on icon at bounding box center [513, 68] width 17 height 17
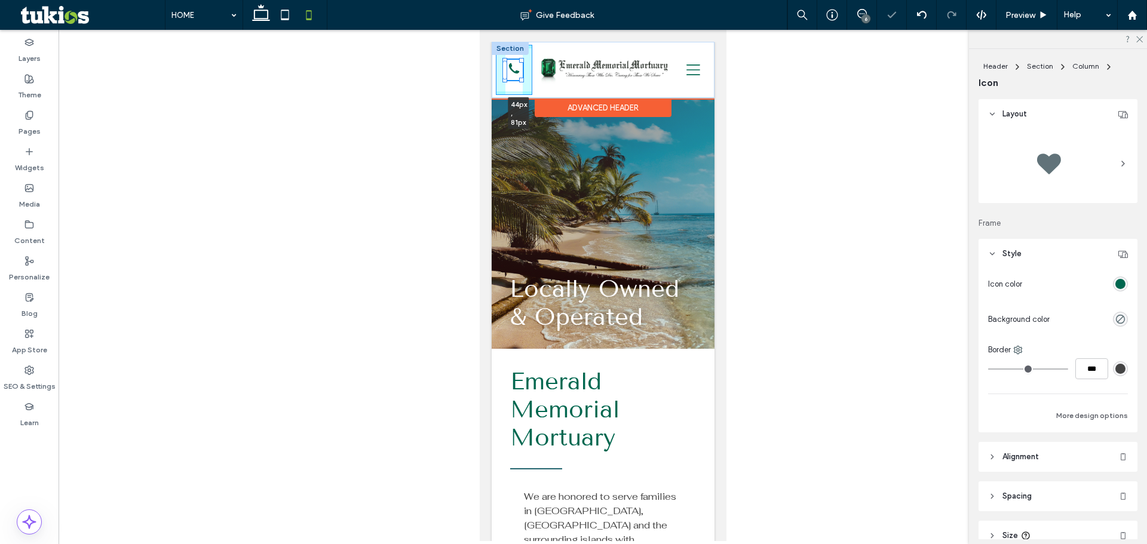
drag, startPoint x: 557, startPoint y: 87, endPoint x: 585, endPoint y: 92, distance: 29.2
click at [585, 92] on div "44px , 81px [PHONE_NUMBER] START PLANNING" at bounding box center [602, 70] width 223 height 56
type input "**"
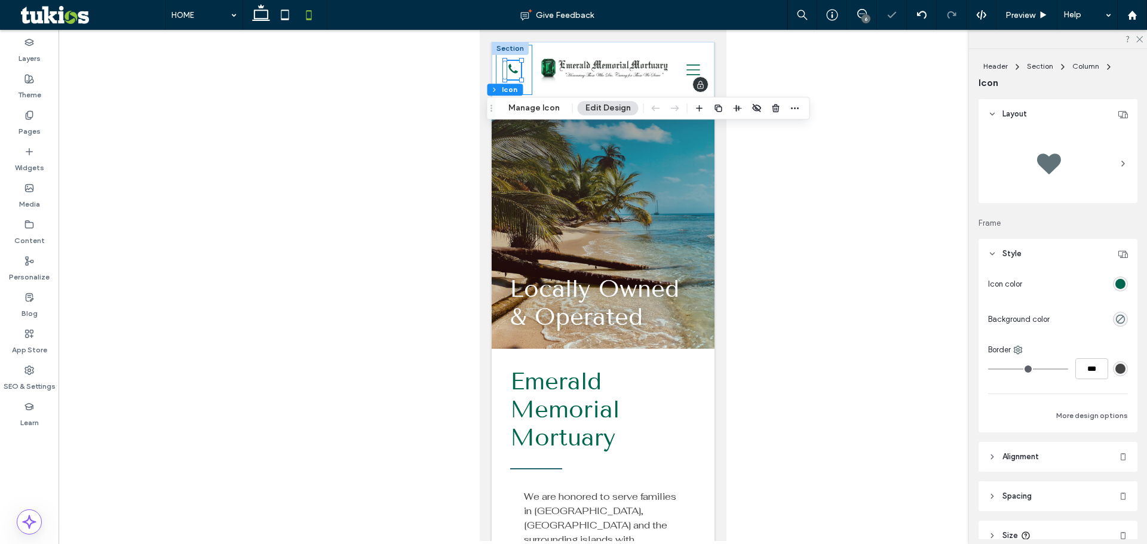
click at [526, 88] on div "44px , 81px [PHONE_NUMBER]" at bounding box center [513, 70] width 36 height 50
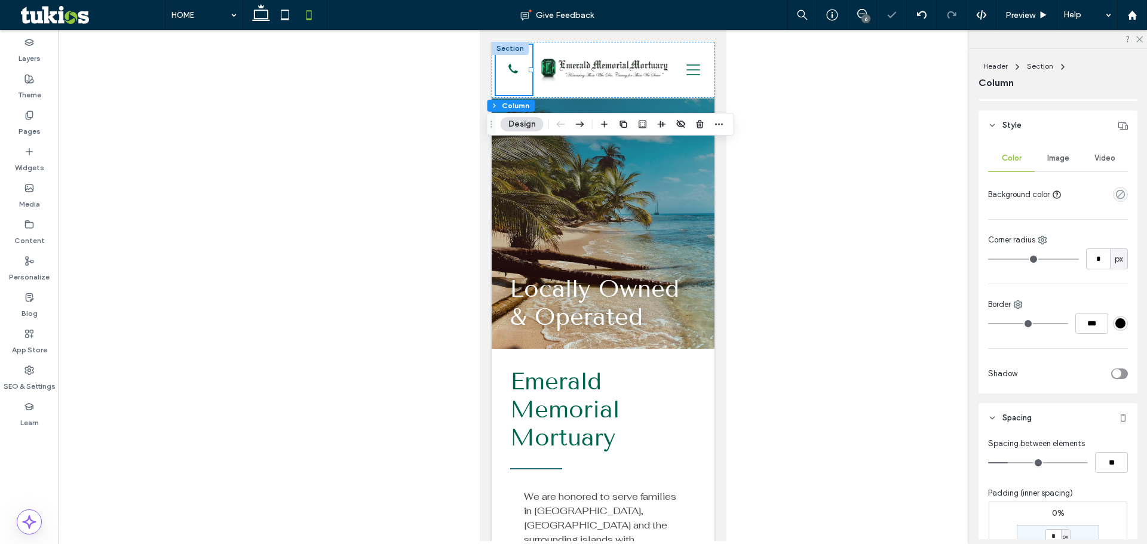
scroll to position [438, 0]
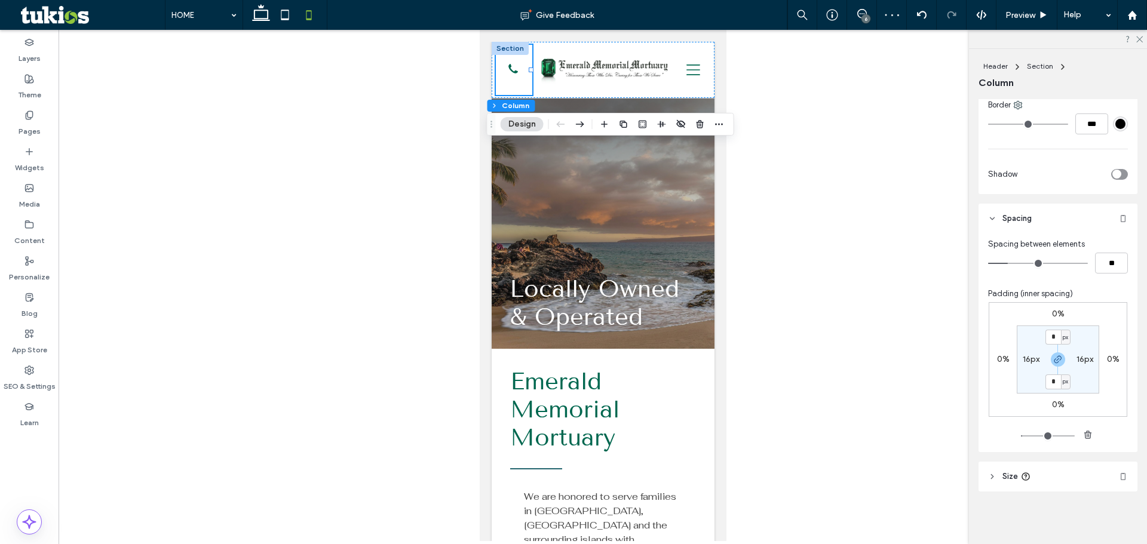
click at [1027, 359] on label "16px" at bounding box center [1031, 359] width 17 height 10
type input "**"
type input "*"
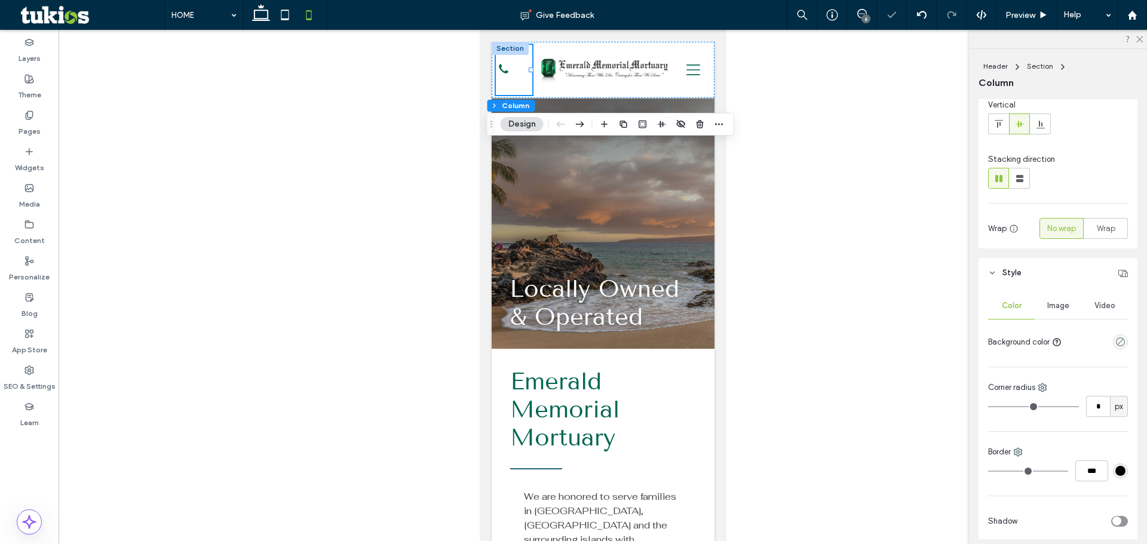
scroll to position [0, 0]
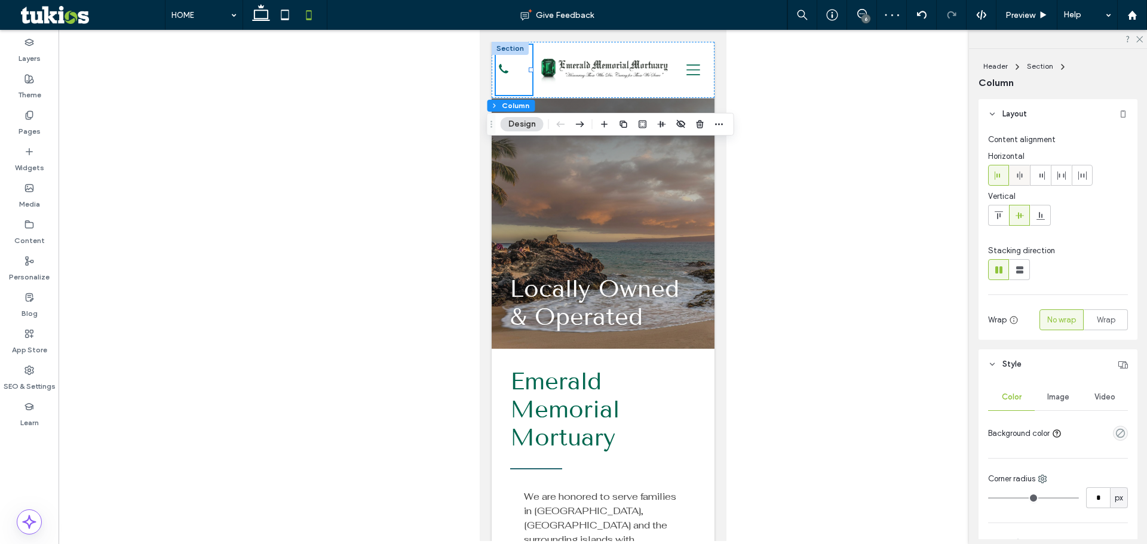
click at [1023, 180] on span at bounding box center [1020, 175] width 10 height 20
click at [505, 66] on icon at bounding box center [513, 69] width 16 height 16
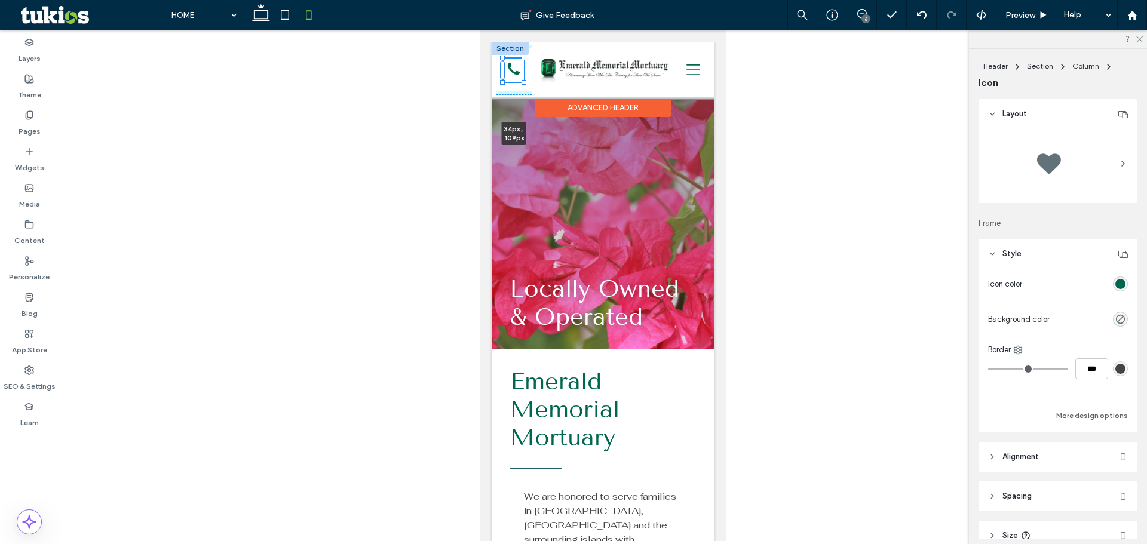
click at [526, 78] on div "34px , 109px [PHONE_NUMBER] START PLANNING" at bounding box center [602, 70] width 223 height 56
type input "**"
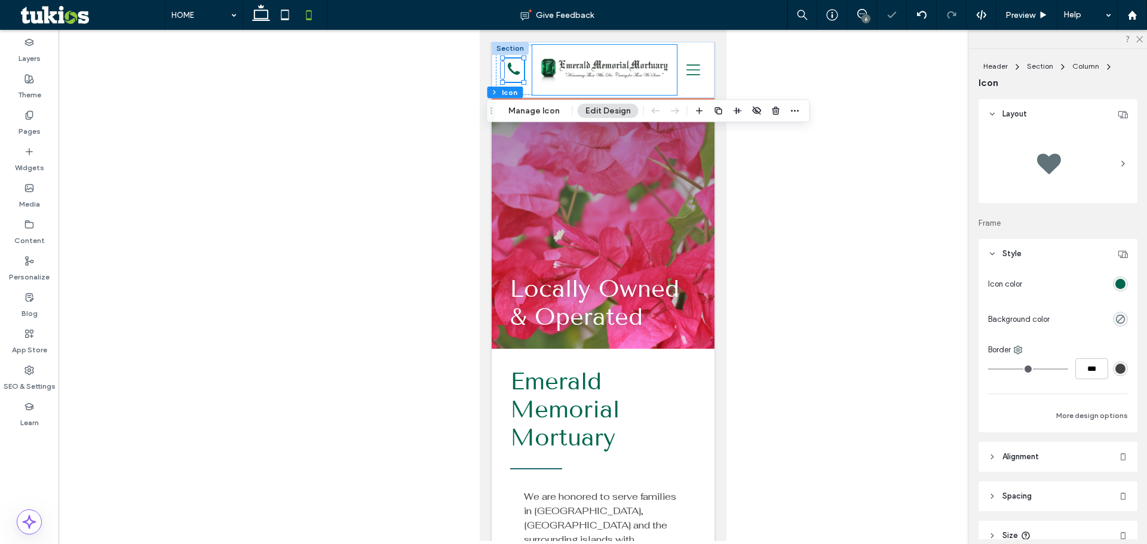
click at [601, 73] on img at bounding box center [603, 70] width 131 height 30
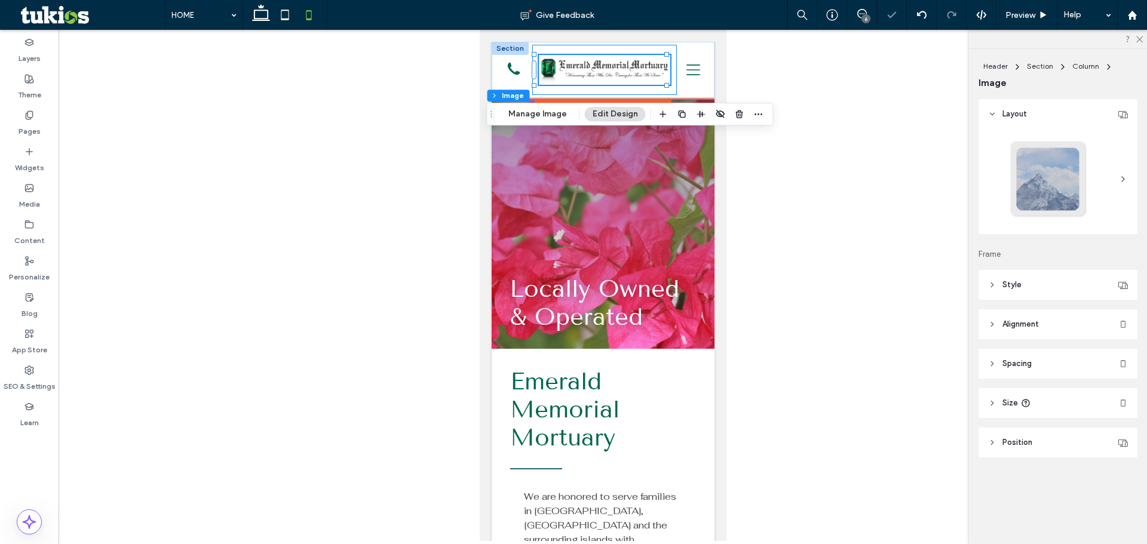
click at [667, 72] on div at bounding box center [604, 70] width 145 height 50
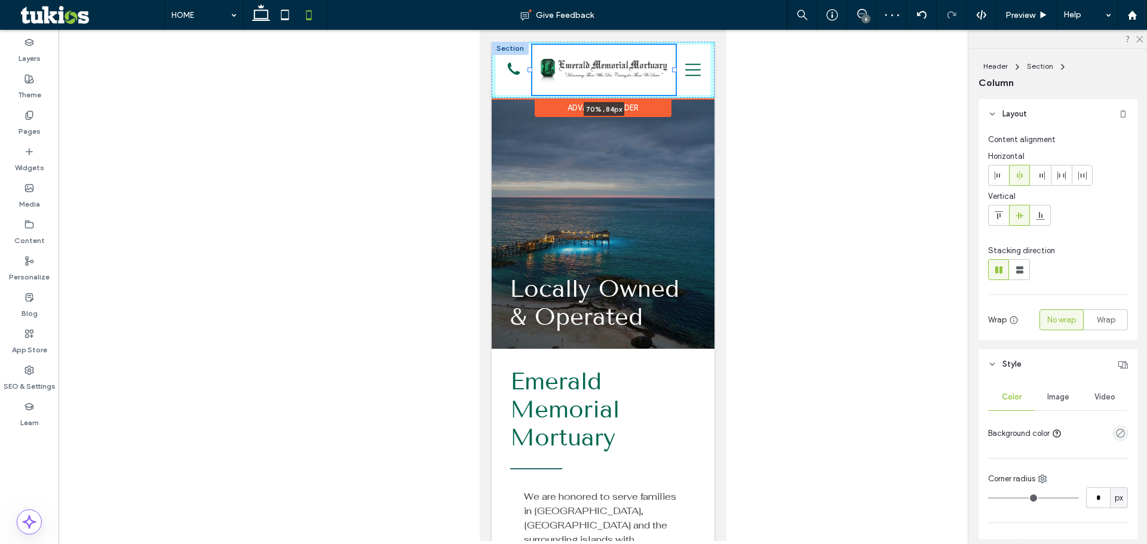
click at [674, 70] on div at bounding box center [673, 69] width 5 height 5
type input "**"
type input "*****"
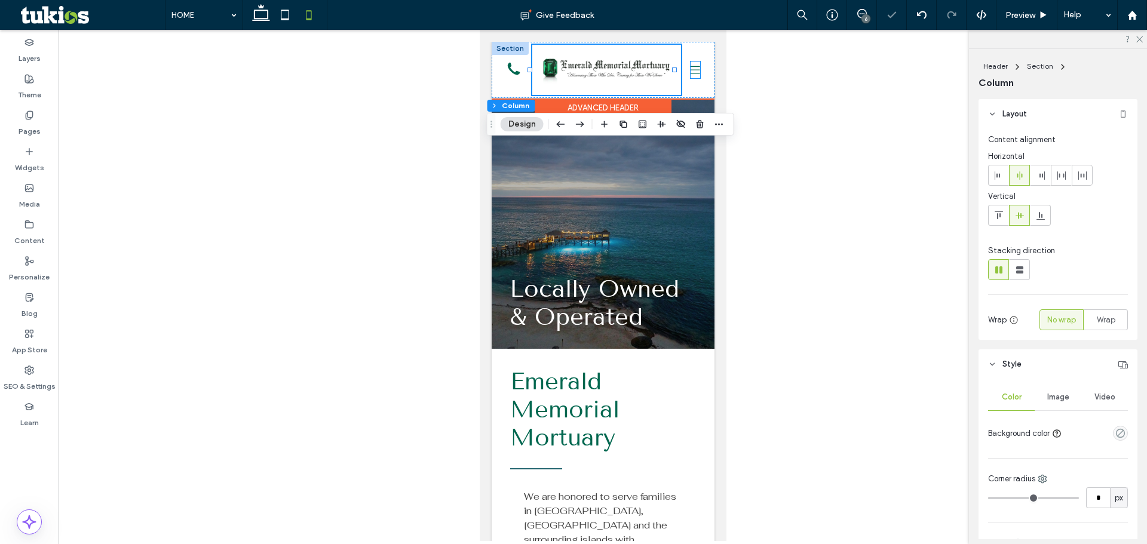
click at [690, 70] on icon at bounding box center [695, 70] width 10 height 17
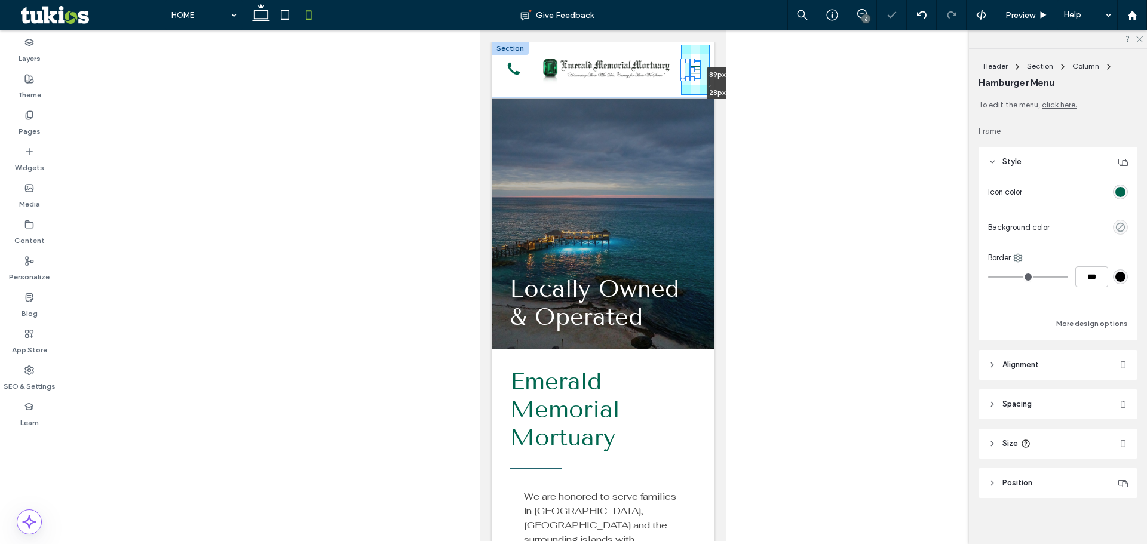
drag, startPoint x: 692, startPoint y: 70, endPoint x: 750, endPoint y: 68, distance: 58.0
type input "**"
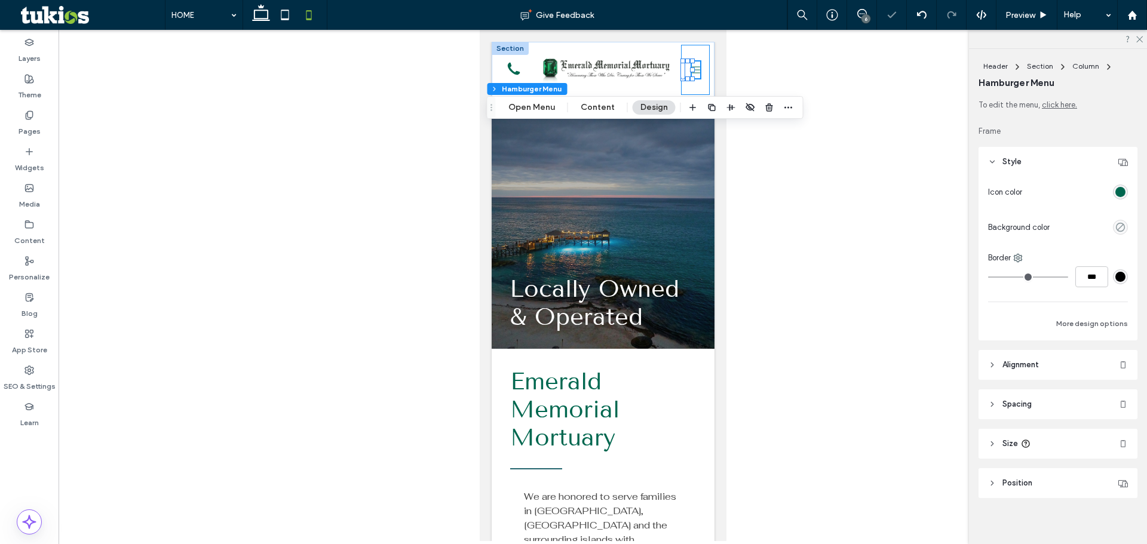
click at [688, 85] on div "115px , 28px" at bounding box center [694, 70] width 29 height 50
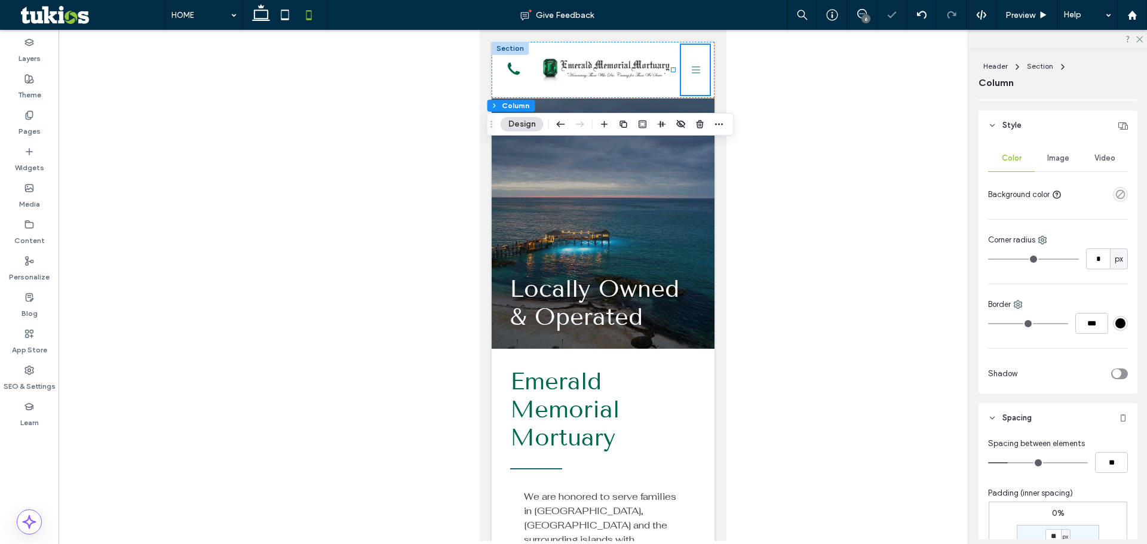
scroll to position [418, 0]
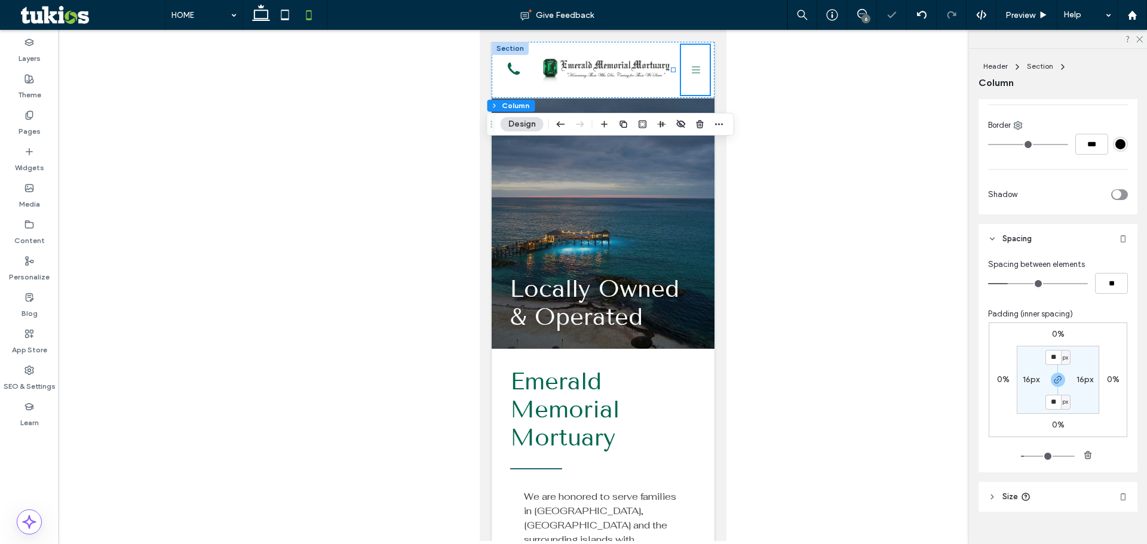
click at [1026, 377] on label "16px" at bounding box center [1031, 380] width 17 height 10
type input "*"
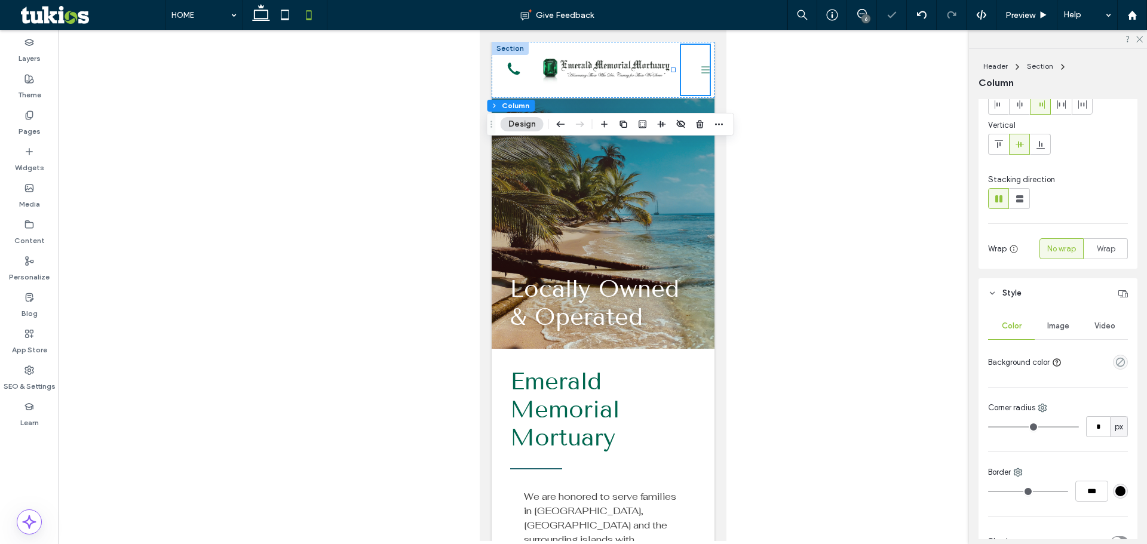
scroll to position [0, 0]
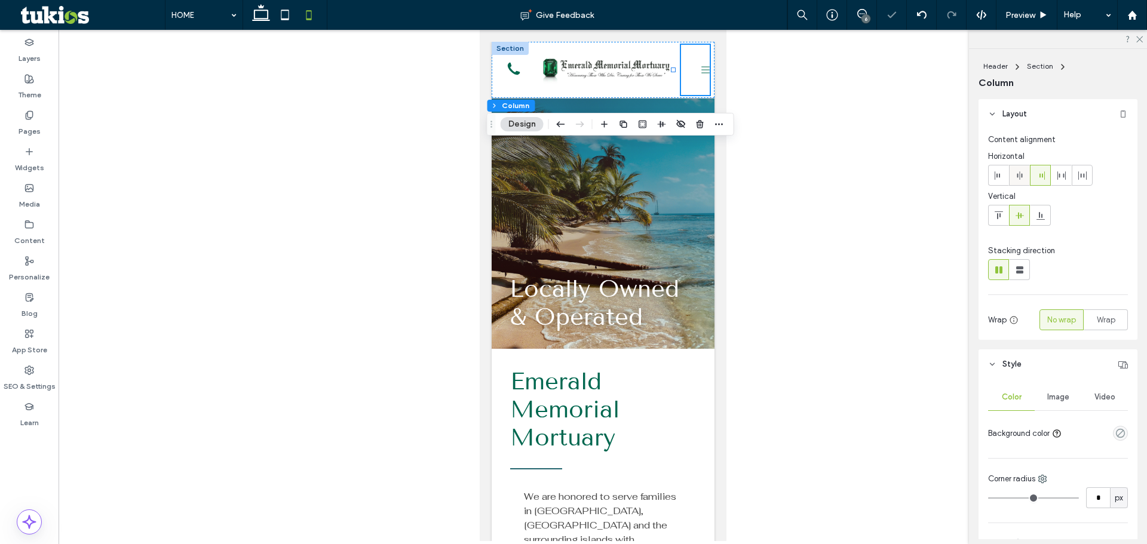
click at [1018, 173] on icon at bounding box center [1020, 176] width 10 height 10
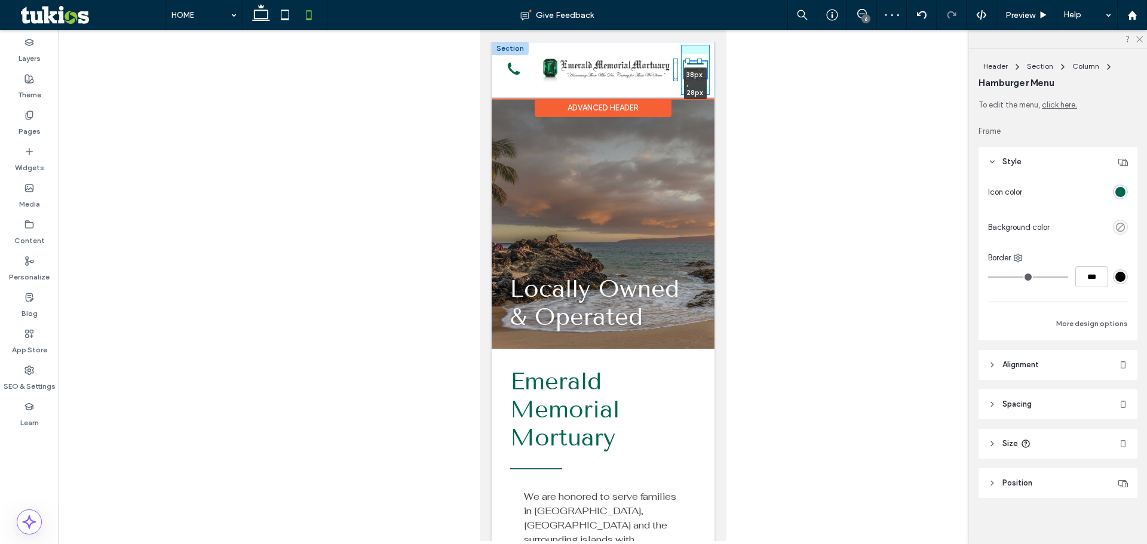
drag, startPoint x: 691, startPoint y: 79, endPoint x: 698, endPoint y: 79, distance: 7.2
click at [698, 79] on div at bounding box center [698, 78] width 5 height 5
type input "**"
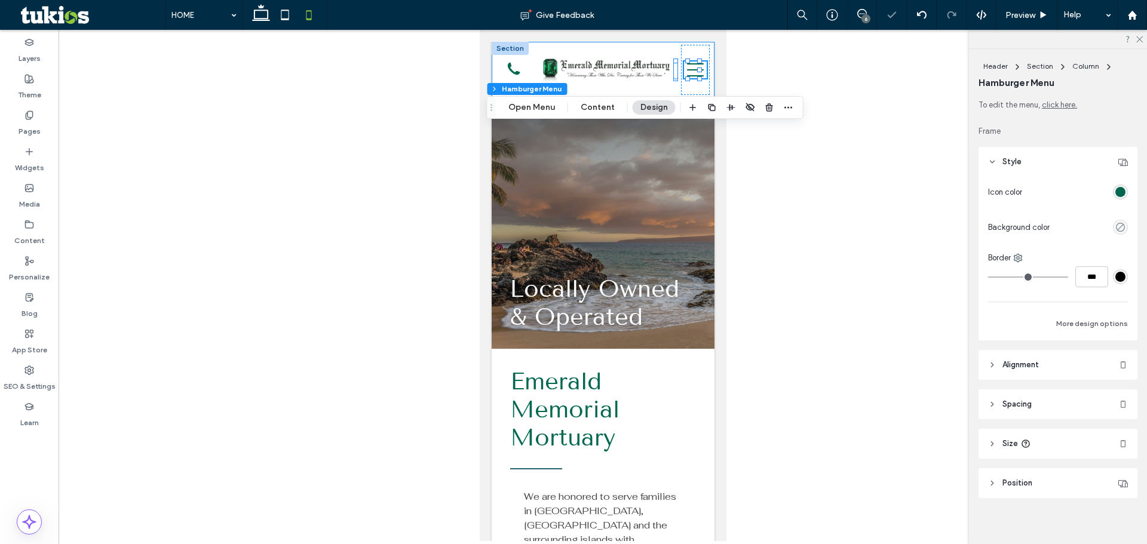
click at [663, 79] on img at bounding box center [605, 70] width 131 height 30
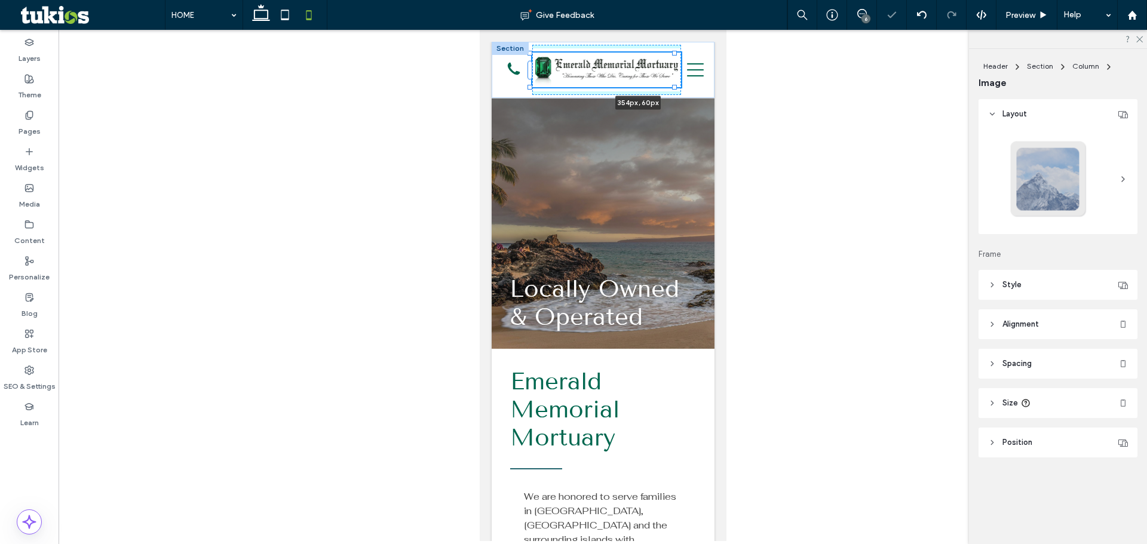
drag, startPoint x: 667, startPoint y: 87, endPoint x: 721, endPoint y: 105, distance: 56.7
type input "***"
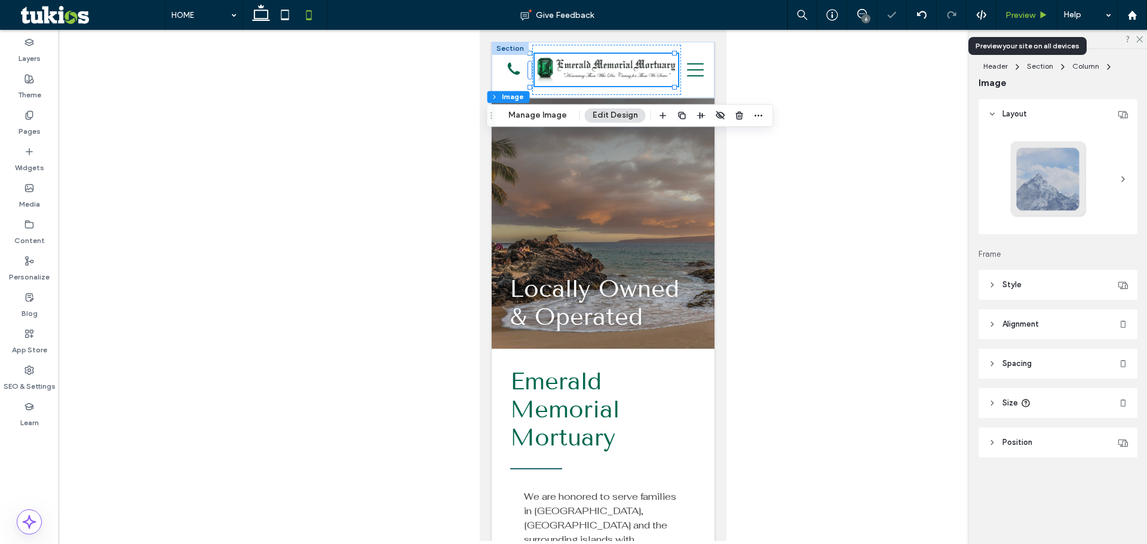
click at [1014, 15] on span "Preview" at bounding box center [1020, 15] width 30 height 10
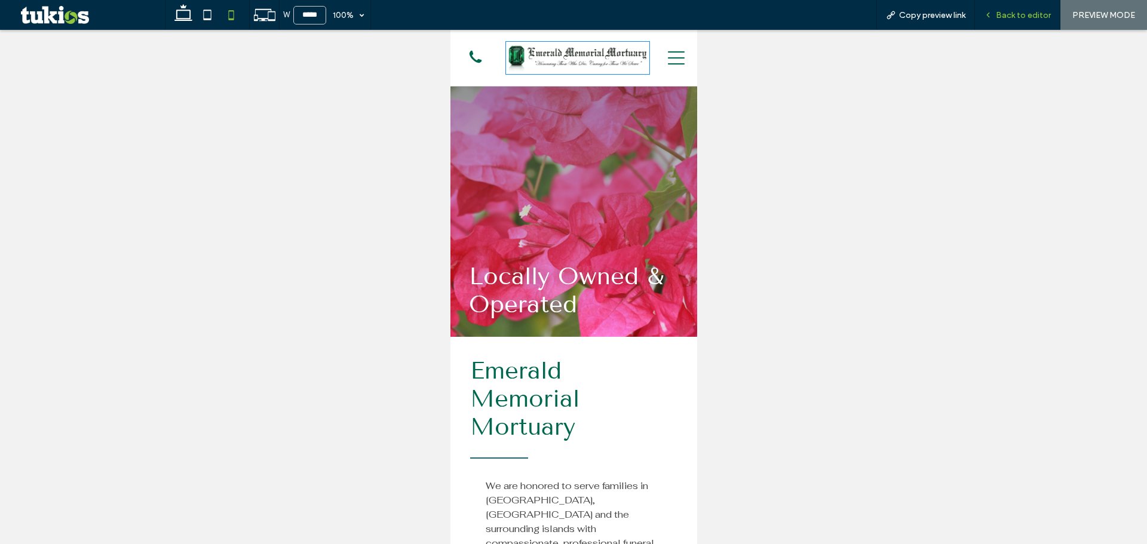
click at [1003, 11] on span "Back to editor" at bounding box center [1023, 15] width 55 height 10
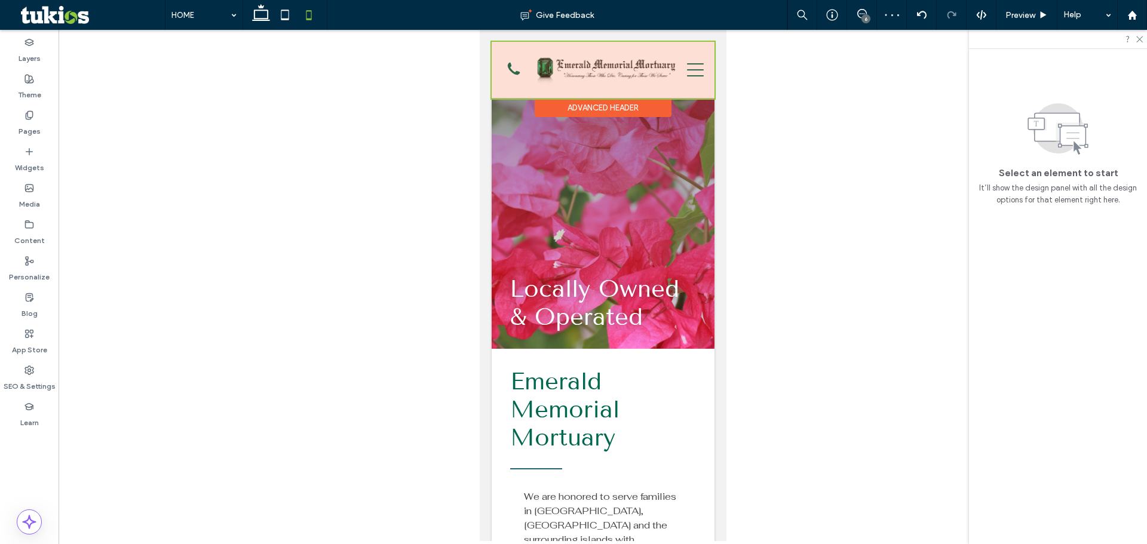
click at [511, 44] on div at bounding box center [602, 70] width 223 height 57
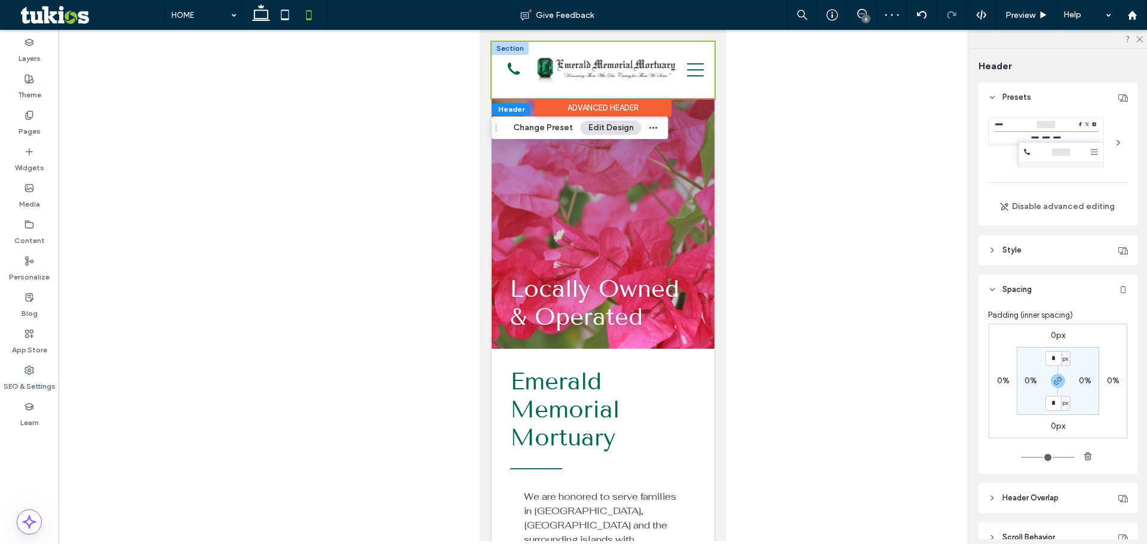
click at [513, 46] on div at bounding box center [509, 48] width 37 height 13
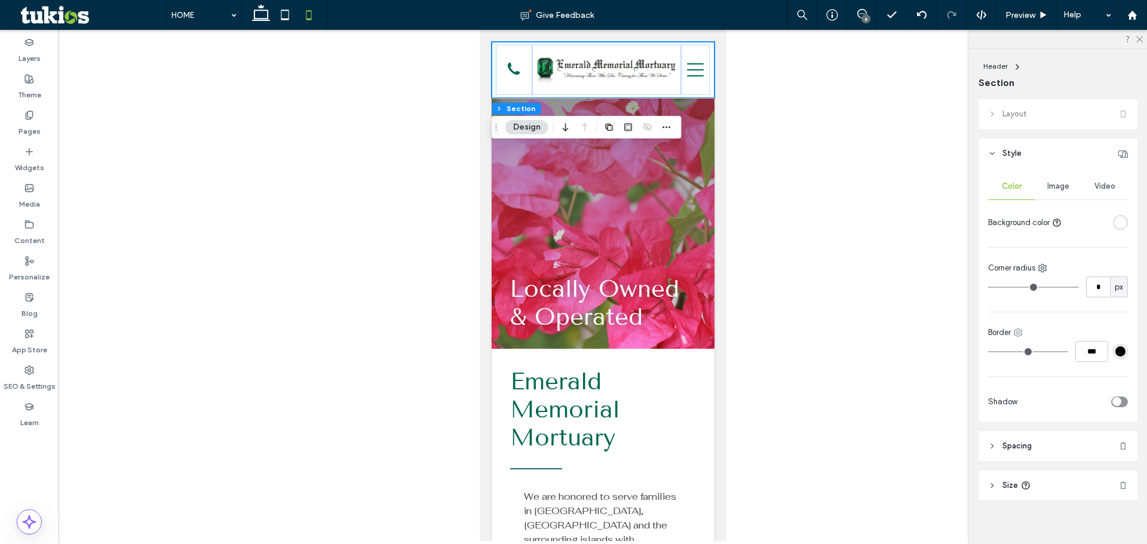
click at [1014, 332] on icon at bounding box center [1018, 333] width 10 height 10
click at [1020, 376] on div "Top" at bounding box center [1067, 381] width 106 height 23
click at [1079, 354] on input "***" at bounding box center [1091, 351] width 33 height 21
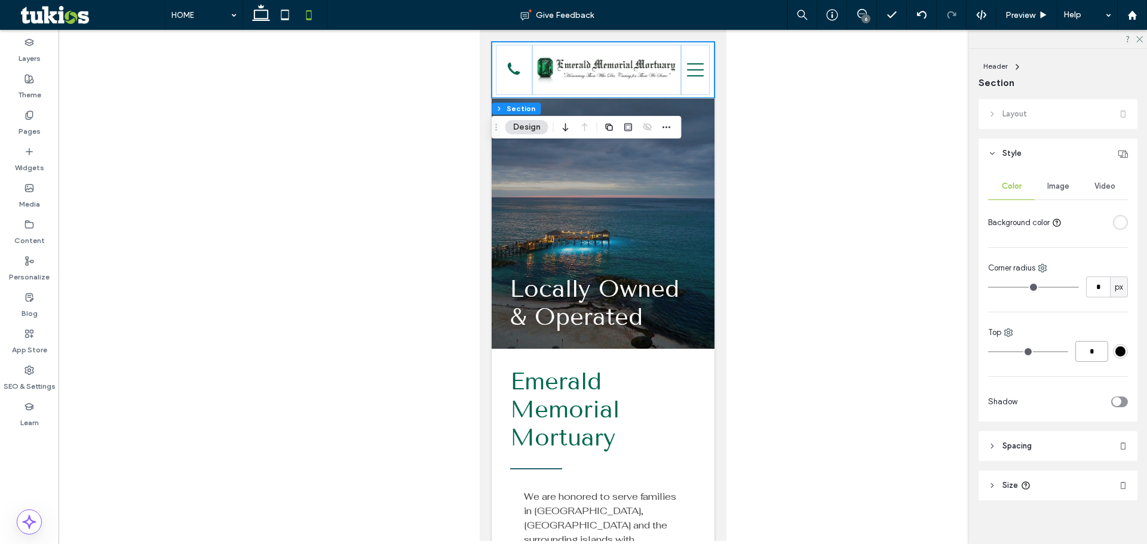
type input "*"
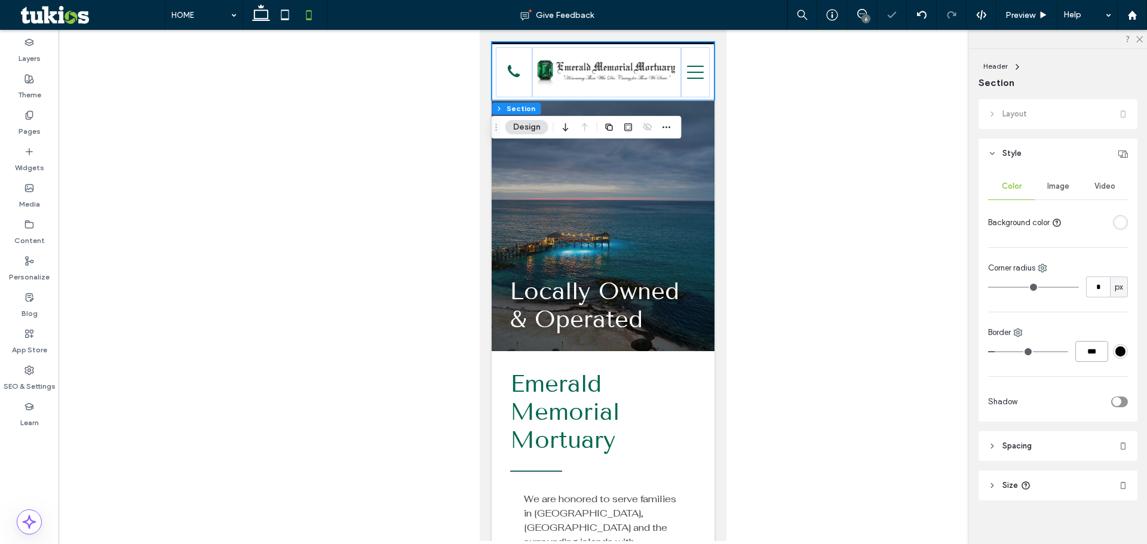
drag, startPoint x: 1085, startPoint y: 350, endPoint x: 1046, endPoint y: 351, distance: 39.4
click at [1049, 350] on div "***" at bounding box center [1058, 351] width 140 height 21
type input "***"
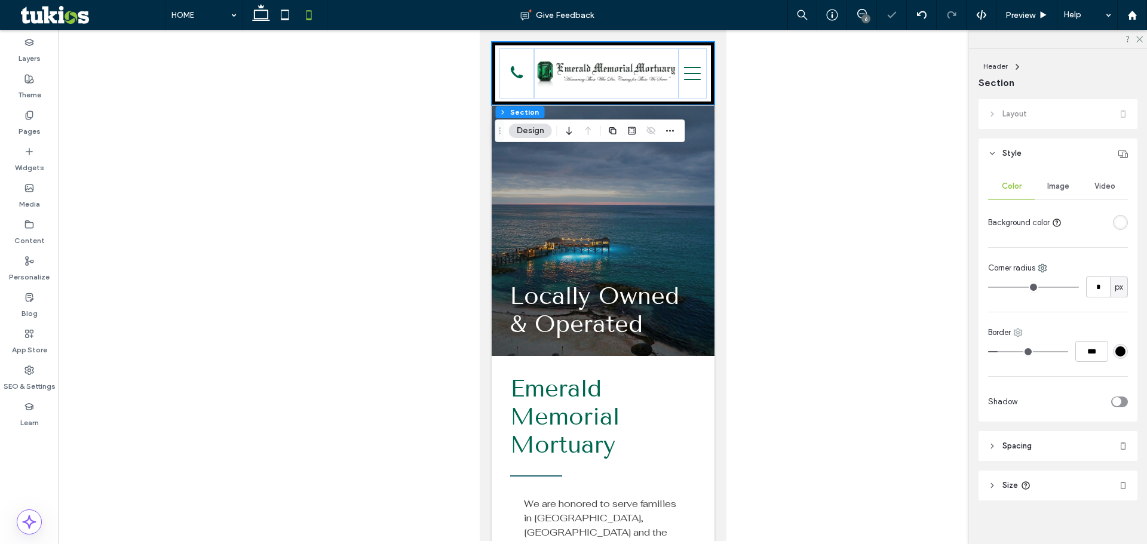
click at [1017, 333] on icon at bounding box center [1018, 333] width 10 height 10
click at [1023, 362] on div "All sides" at bounding box center [1067, 359] width 106 height 23
type input "*"
type input "***"
type input "*"
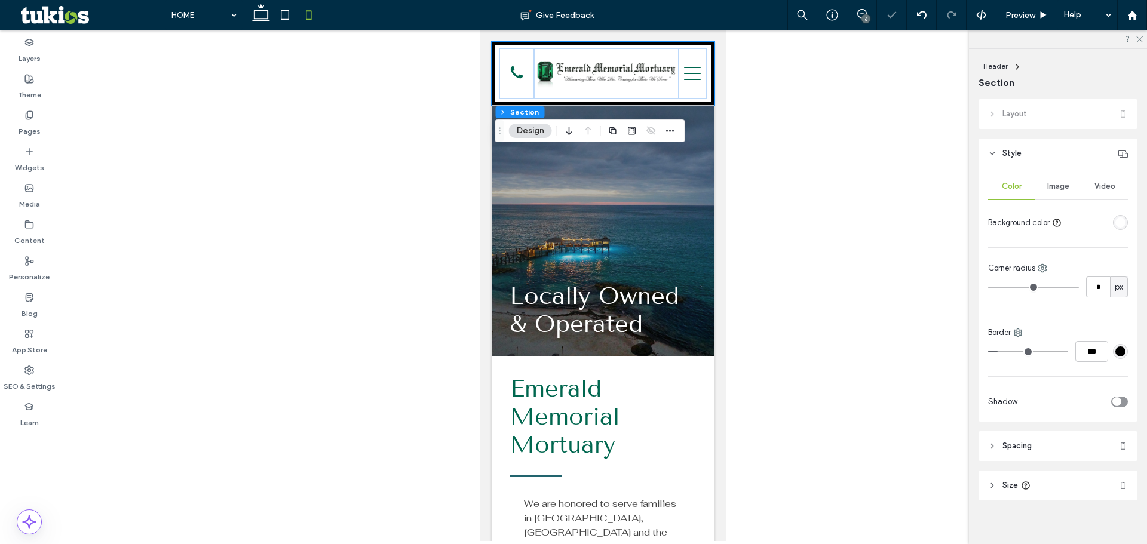
click at [988, 351] on input "range" at bounding box center [1028, 351] width 80 height 1
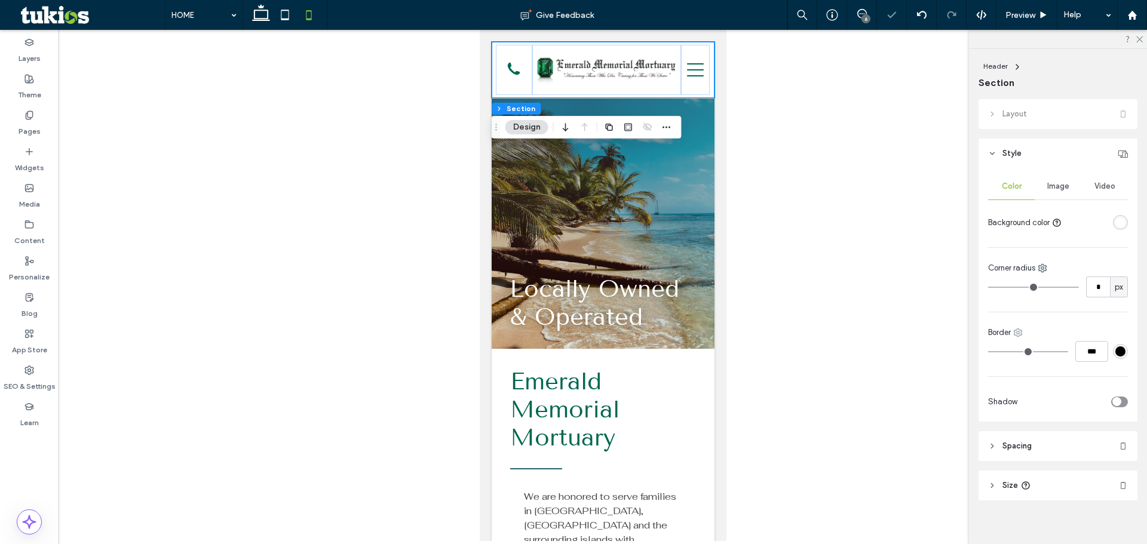
click at [1017, 336] on icon at bounding box center [1018, 333] width 10 height 10
click at [1038, 379] on span at bounding box center [1031, 381] width 14 height 13
click at [1082, 349] on input "***" at bounding box center [1091, 351] width 33 height 21
type input "*"
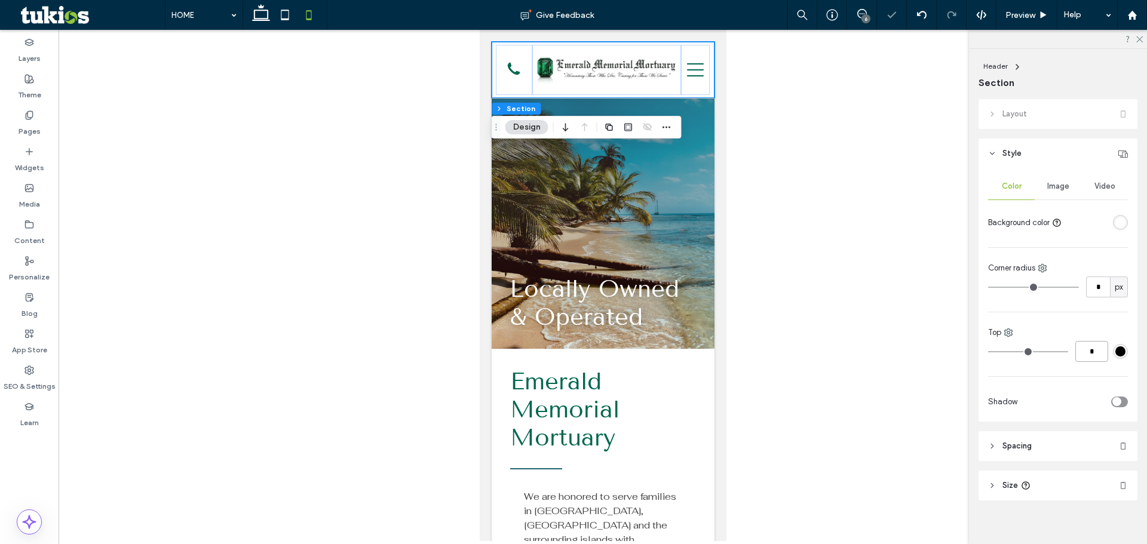
type input "***"
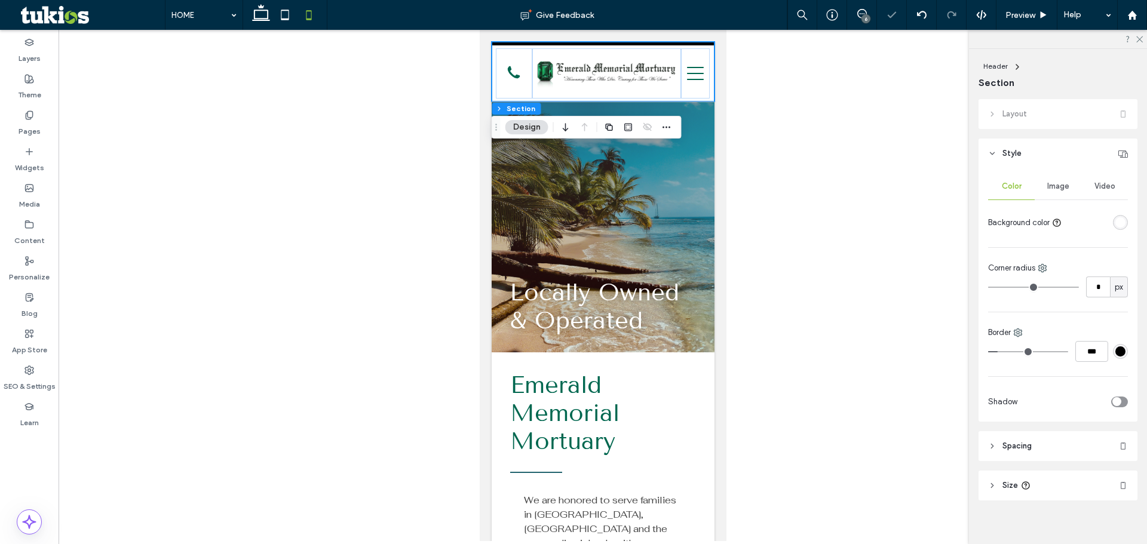
click at [1115, 348] on div "#000000" at bounding box center [1120, 351] width 10 height 10
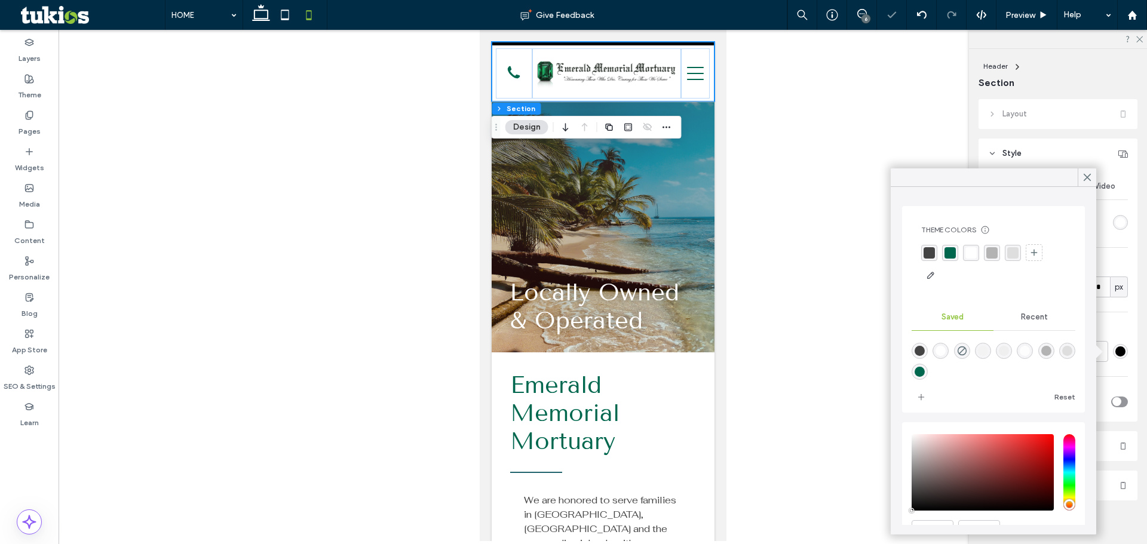
click at [947, 253] on div "rgba(0,103,79,1)" at bounding box center [949, 252] width 11 height 11
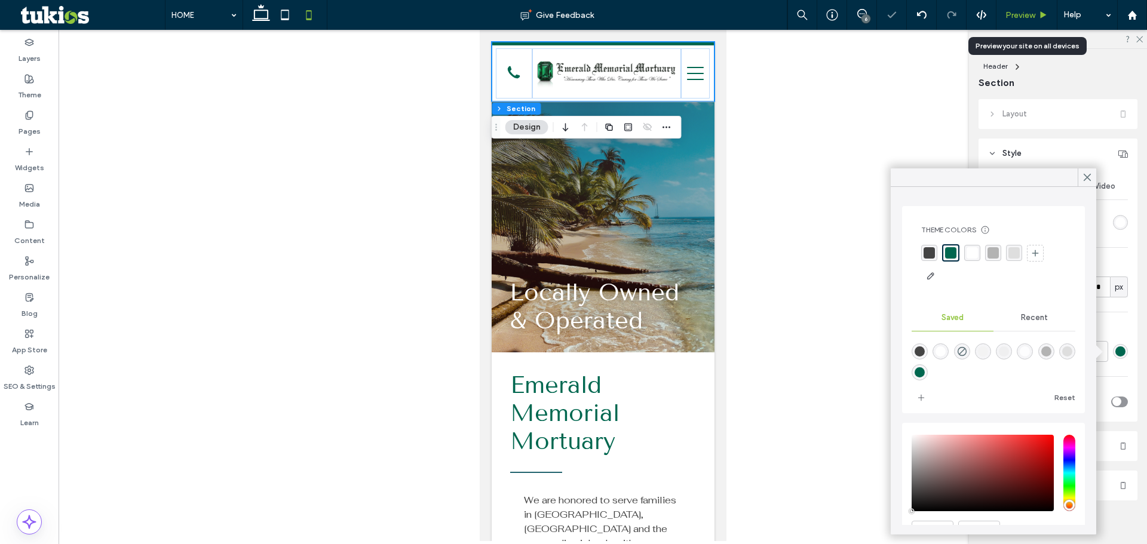
click at [1025, 10] on span "Preview" at bounding box center [1020, 15] width 30 height 10
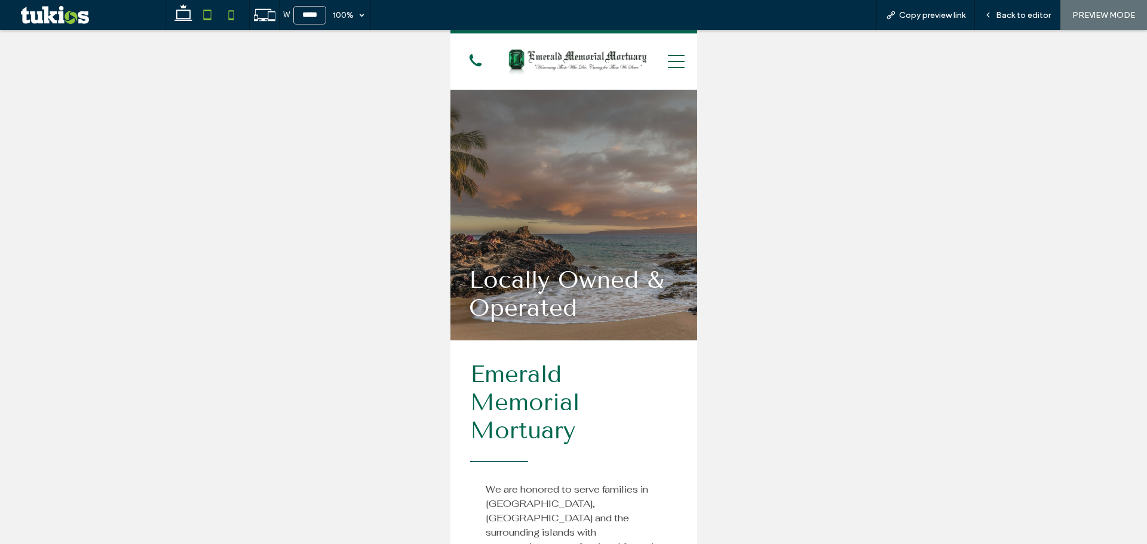
click at [203, 13] on icon at bounding box center [207, 15] width 24 height 24
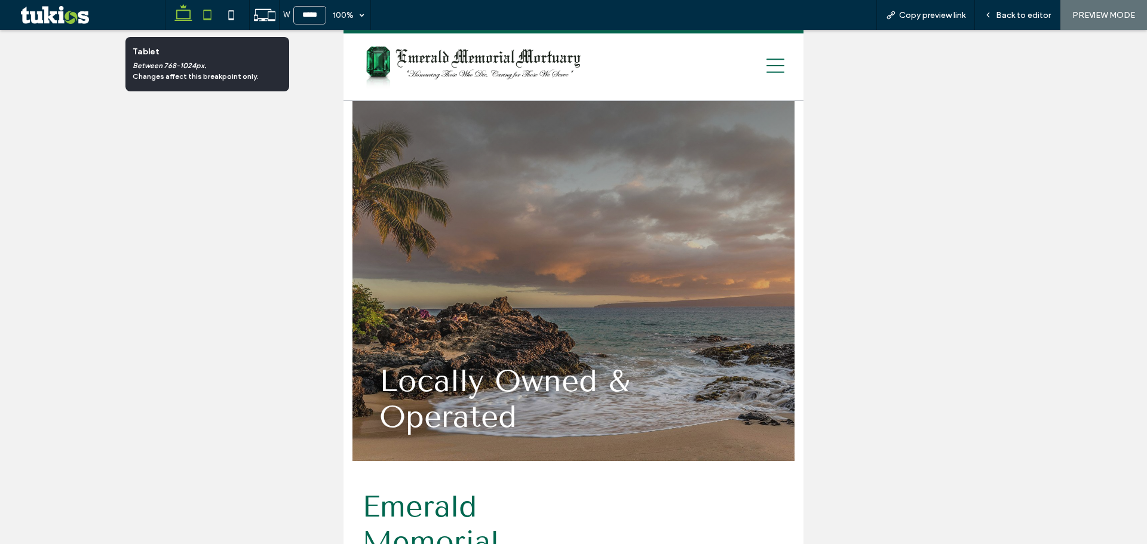
click at [193, 14] on icon at bounding box center [183, 15] width 24 height 24
type input "******"
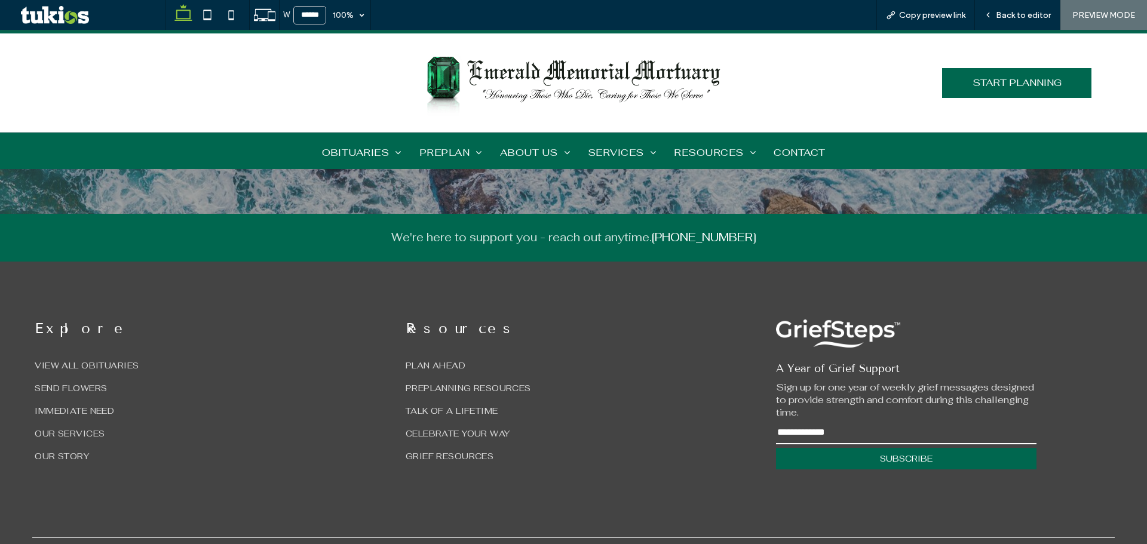
scroll to position [3049, 0]
